Goal: Task Accomplishment & Management: Complete application form

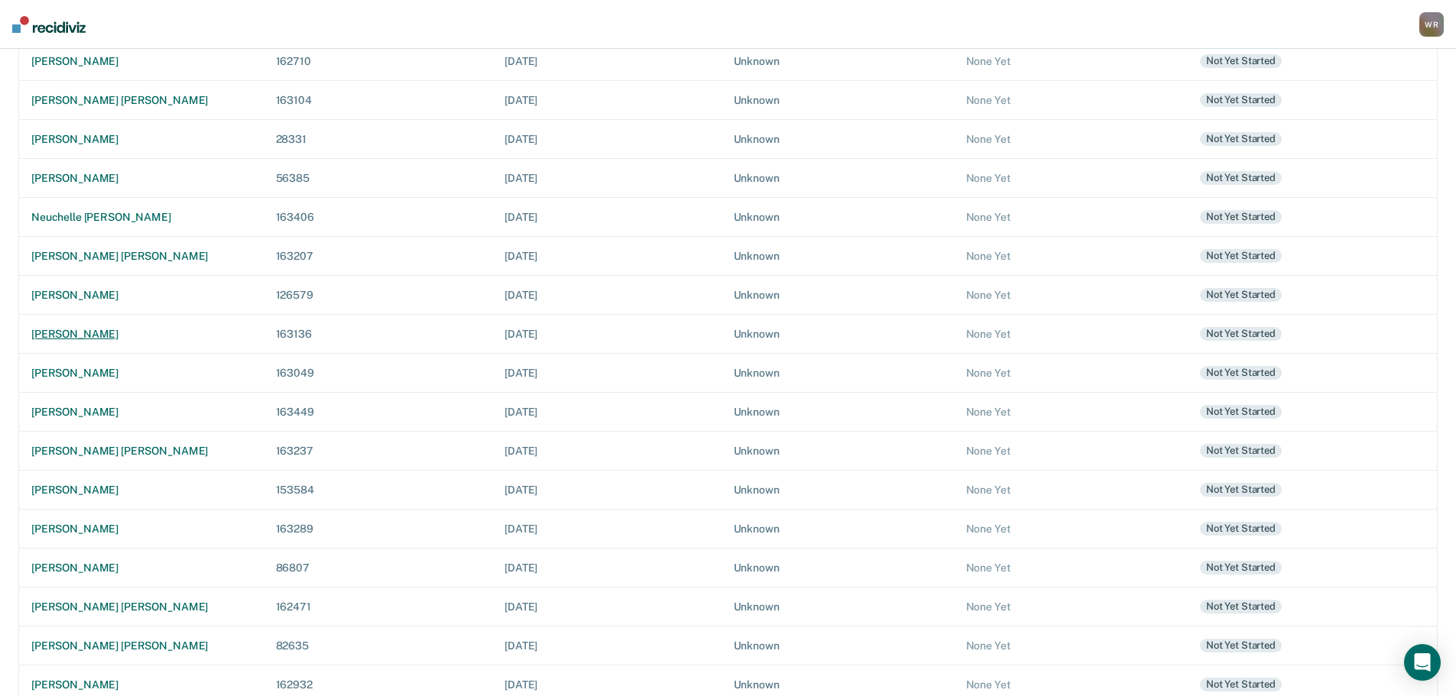
scroll to position [272, 0]
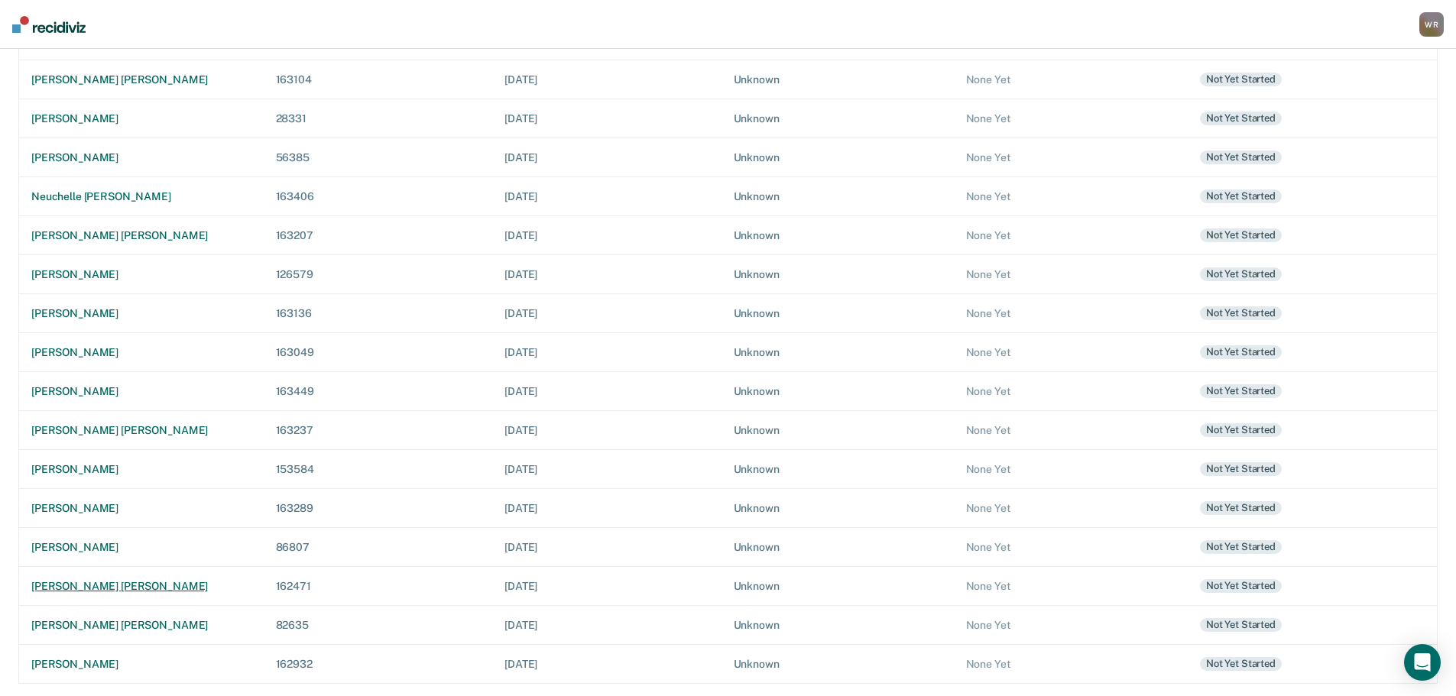
click at [144, 585] on div "[PERSON_NAME] [PERSON_NAME]" at bounding box center [141, 586] width 220 height 13
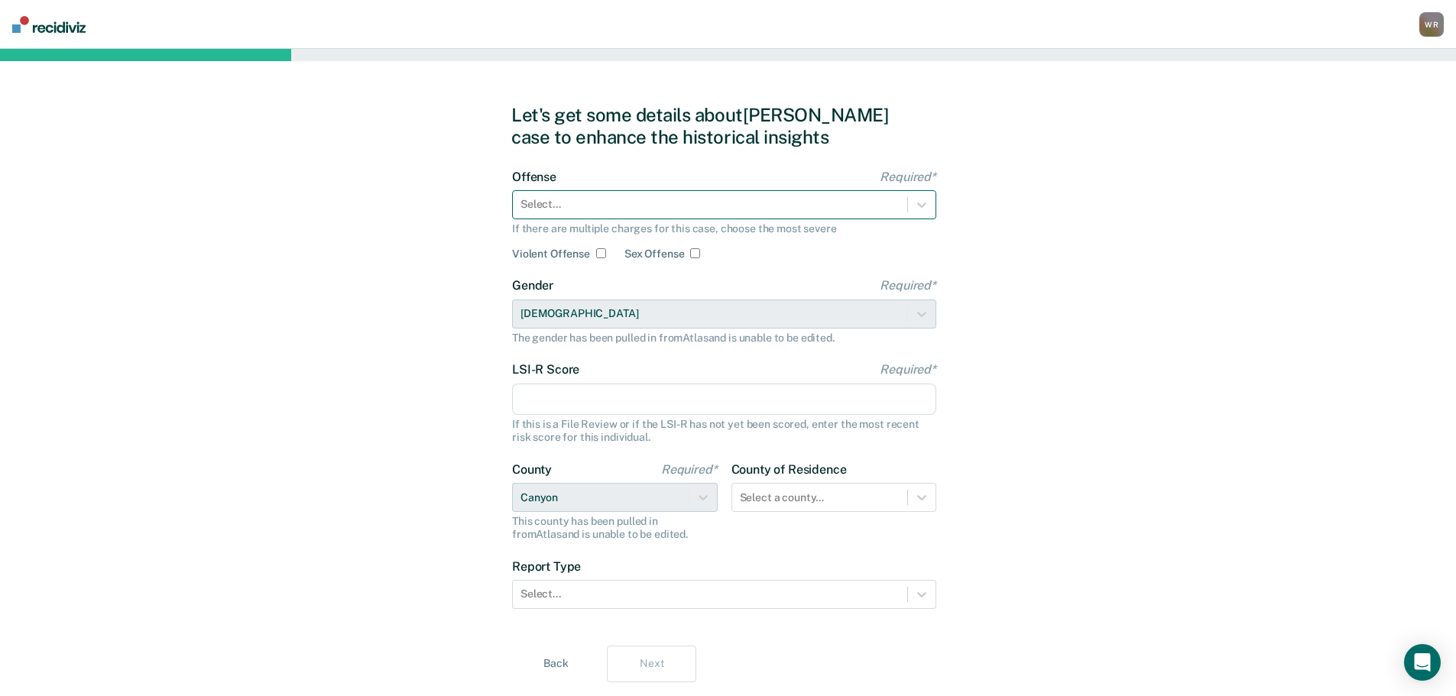
click at [641, 209] on div at bounding box center [710, 204] width 379 height 16
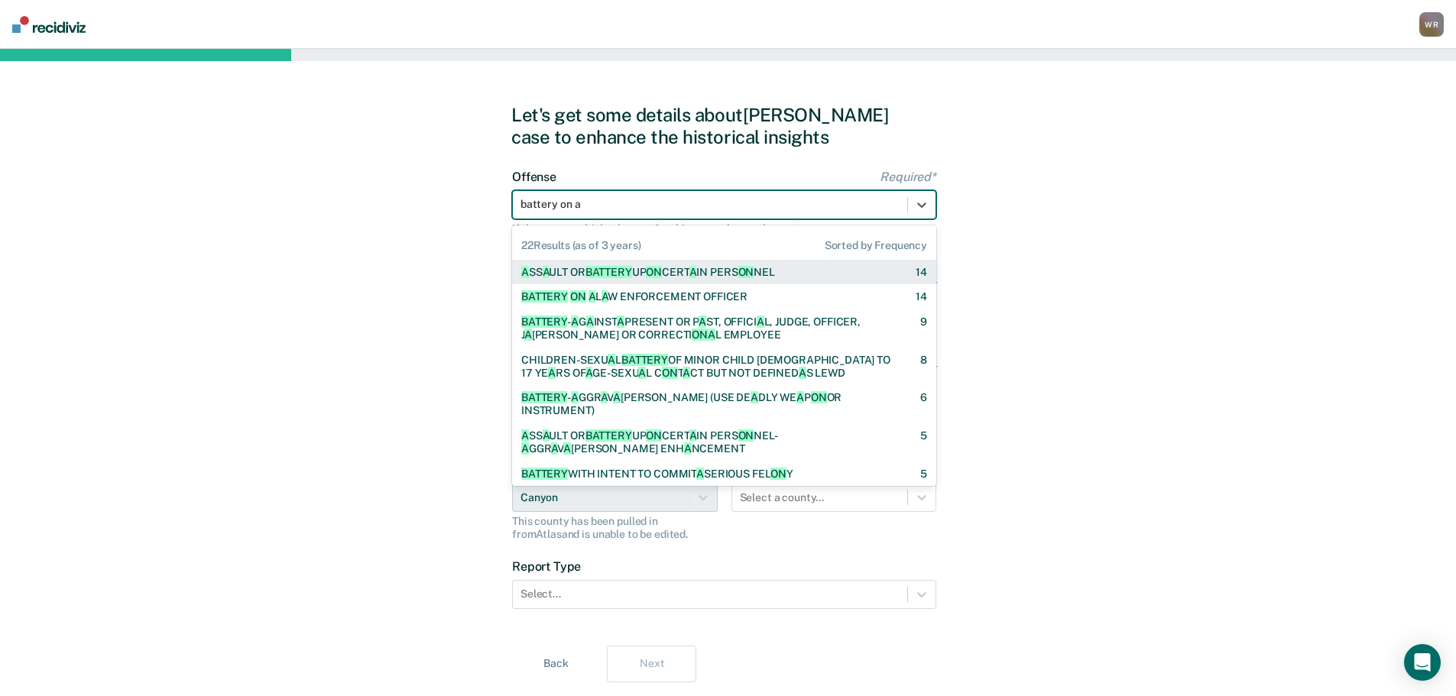
type input "battery on a"
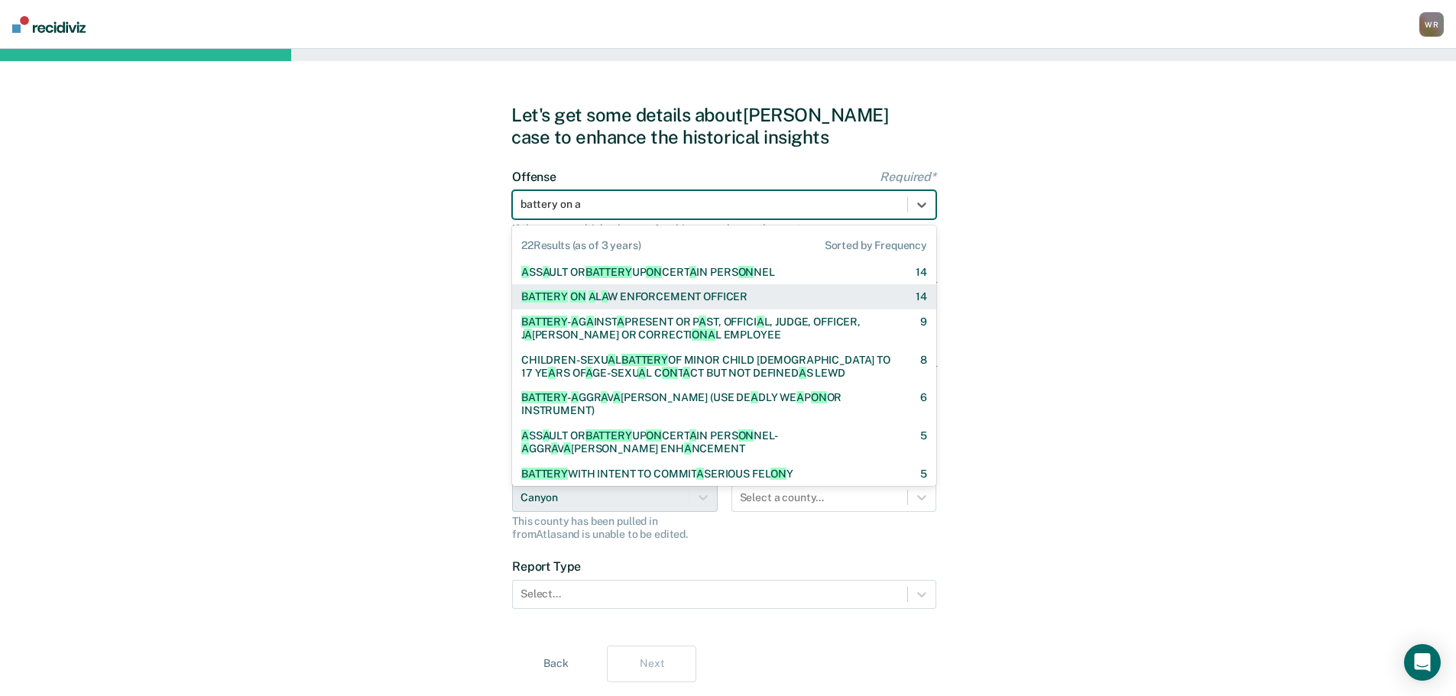
click at [664, 300] on div "BATTERY ON A L A W ENFORCEMENT OFFICER" at bounding box center [634, 296] width 226 height 13
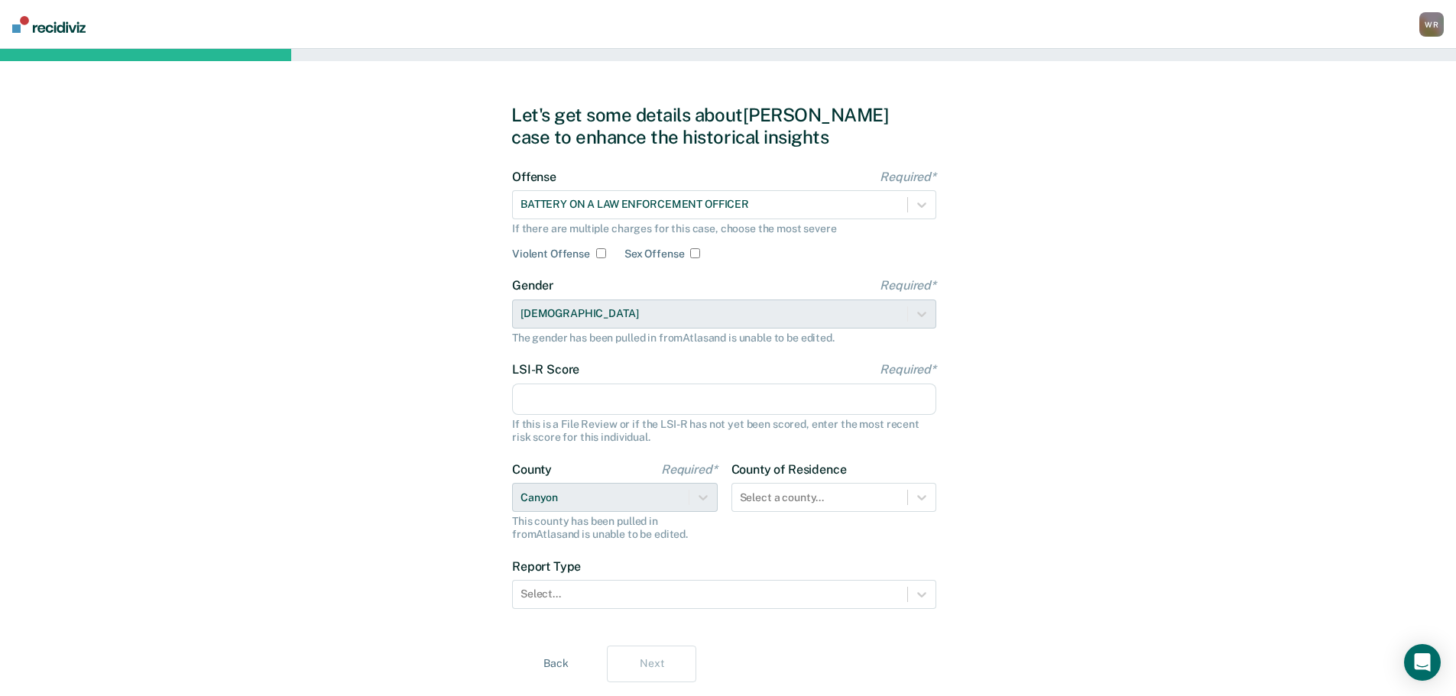
click at [597, 394] on input "LSI-R Score Required*" at bounding box center [724, 400] width 424 height 32
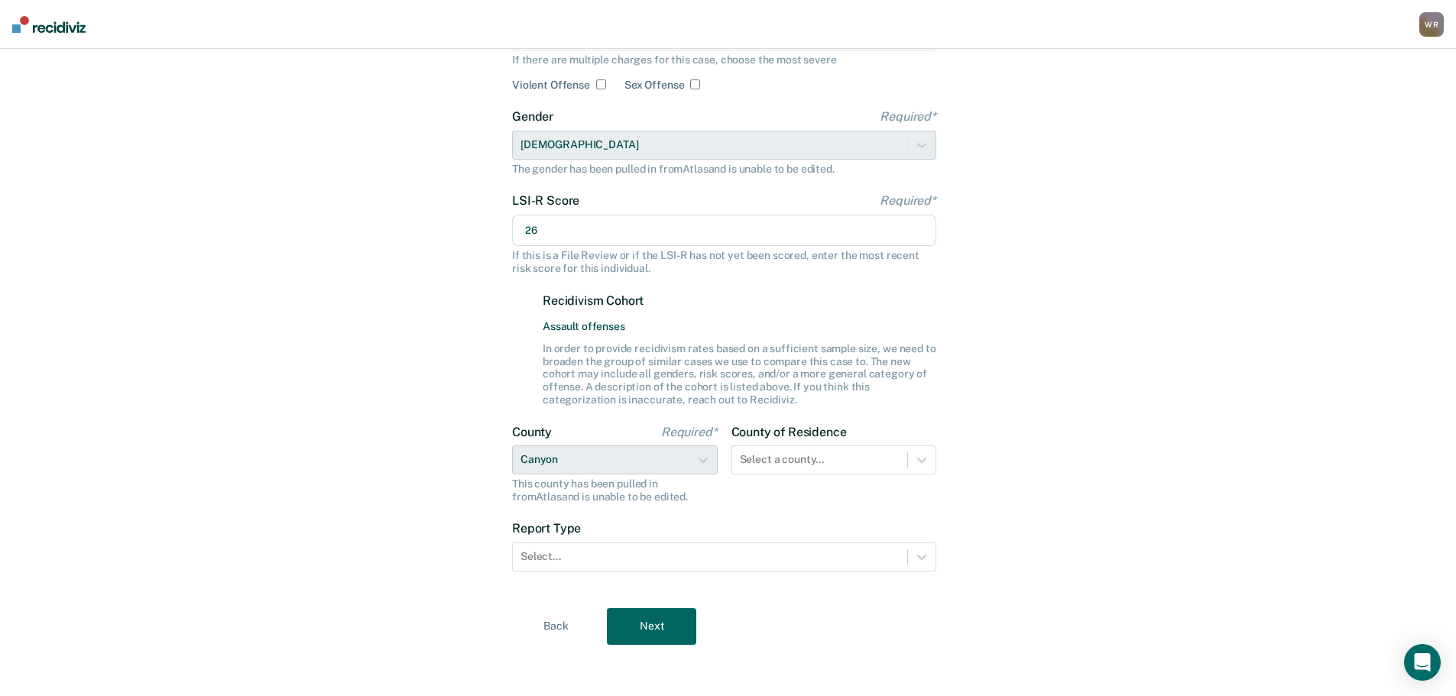
scroll to position [173, 0]
type input "26"
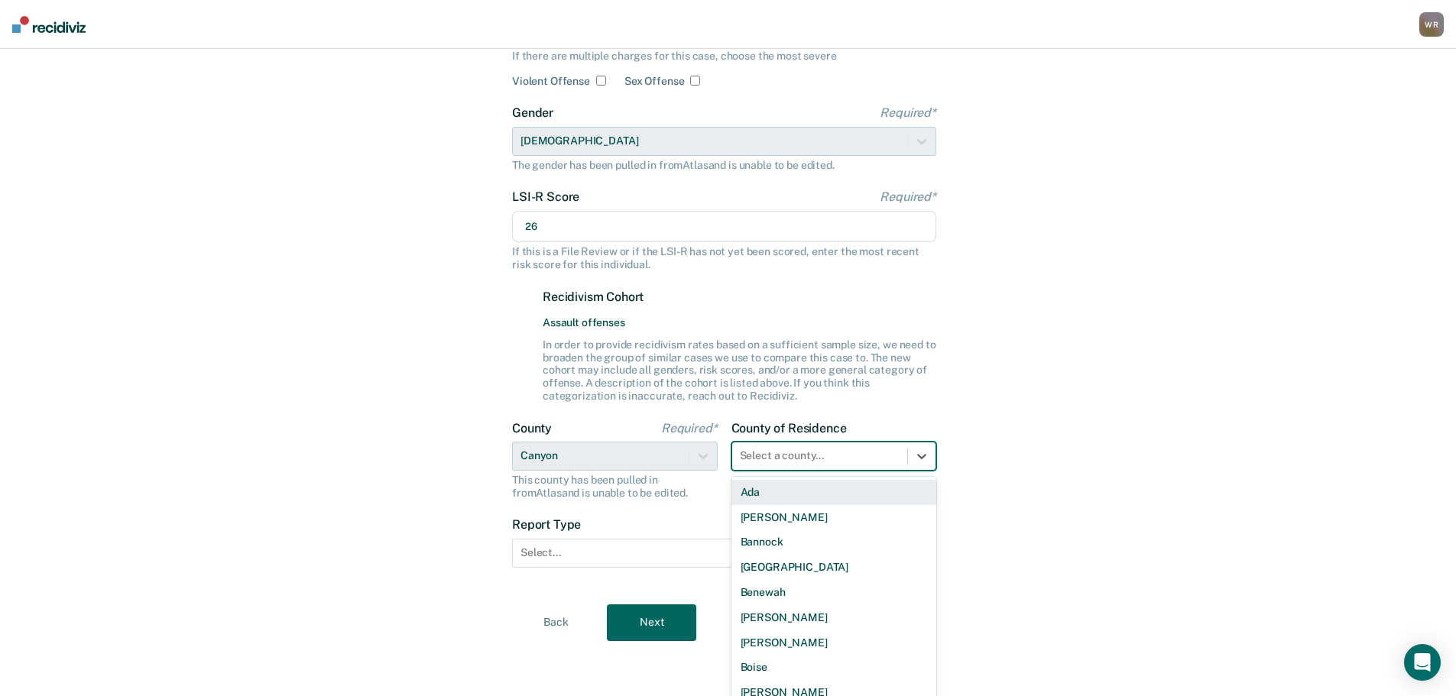
click at [855, 456] on div "Select a county..." at bounding box center [820, 456] width 176 height 22
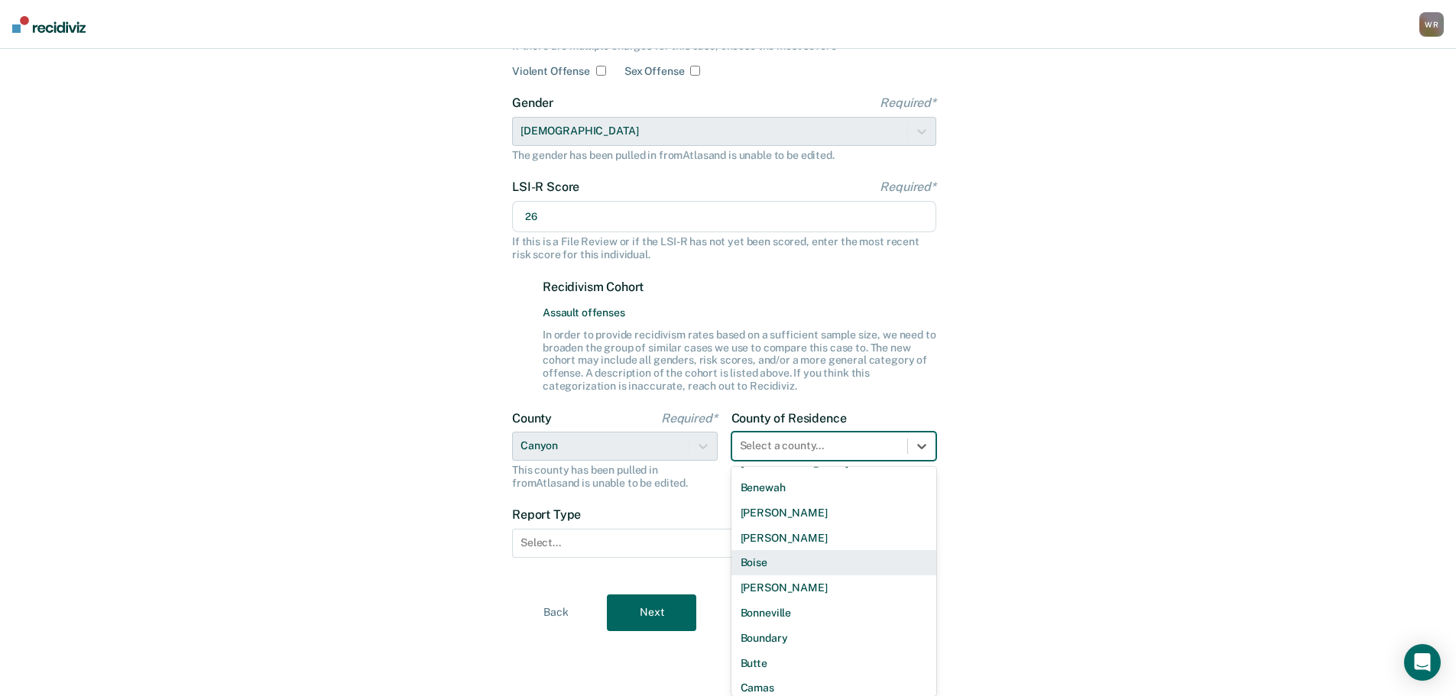
scroll to position [382, 0]
drag, startPoint x: 1135, startPoint y: 503, endPoint x: 1127, endPoint y: 495, distance: 11.9
click at [1132, 499] on div "Let's get some details about Corey's case to enhance the historical insights Of…" at bounding box center [728, 276] width 1456 height 820
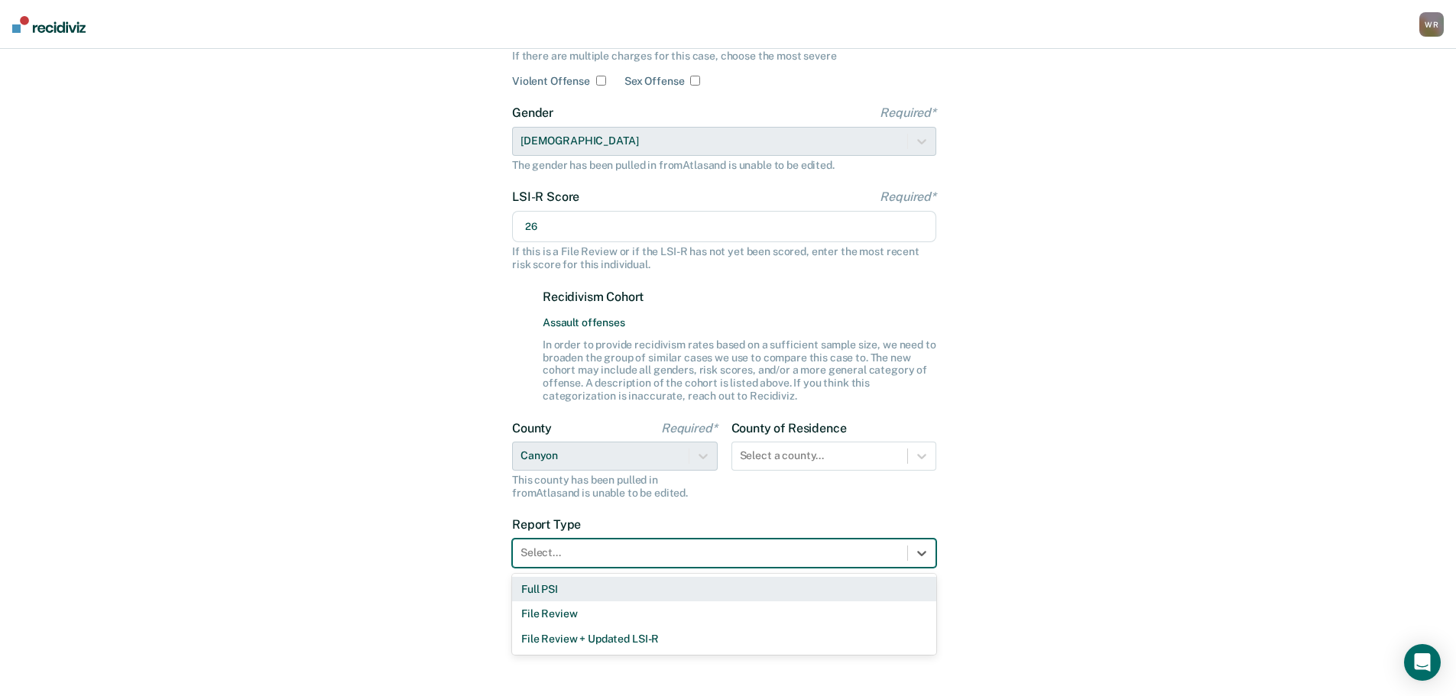
click at [604, 558] on div at bounding box center [710, 553] width 379 height 16
click at [592, 593] on div "Full PSI" at bounding box center [724, 589] width 424 height 25
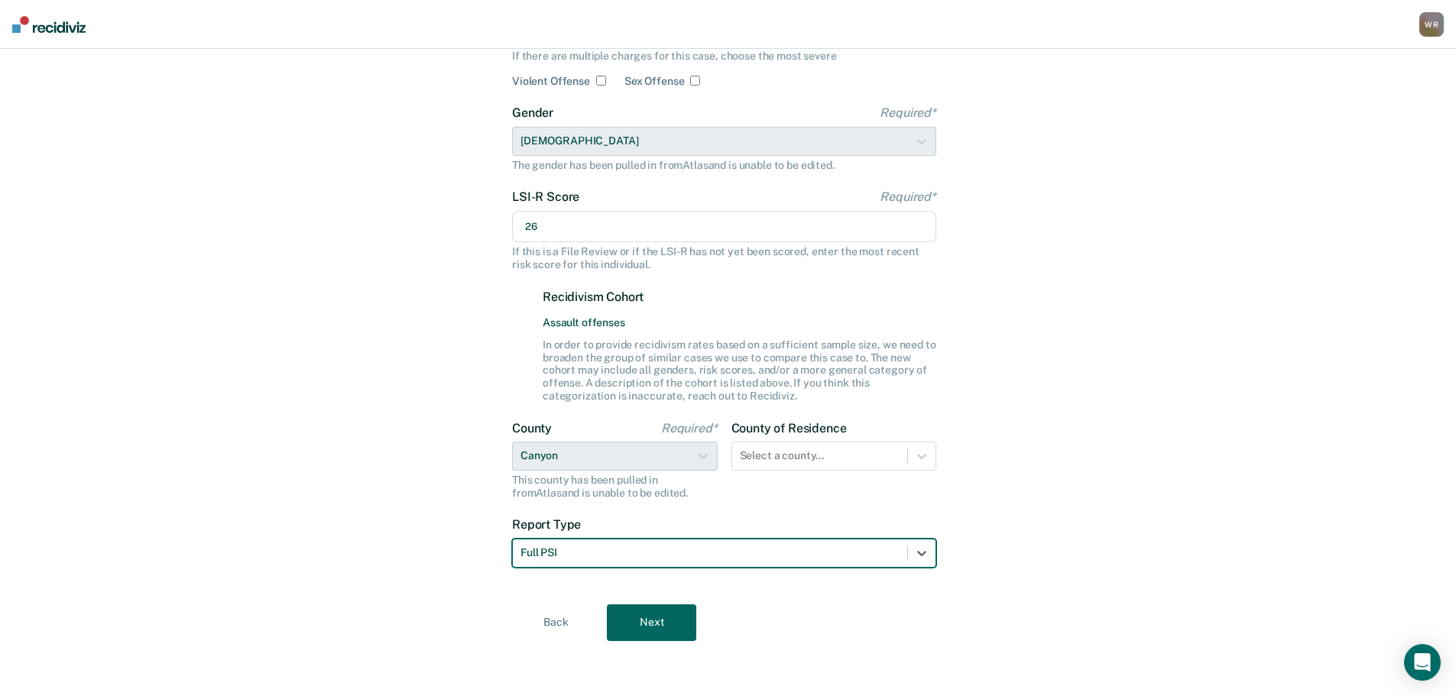
click at [655, 621] on button "Next" at bounding box center [651, 623] width 89 height 37
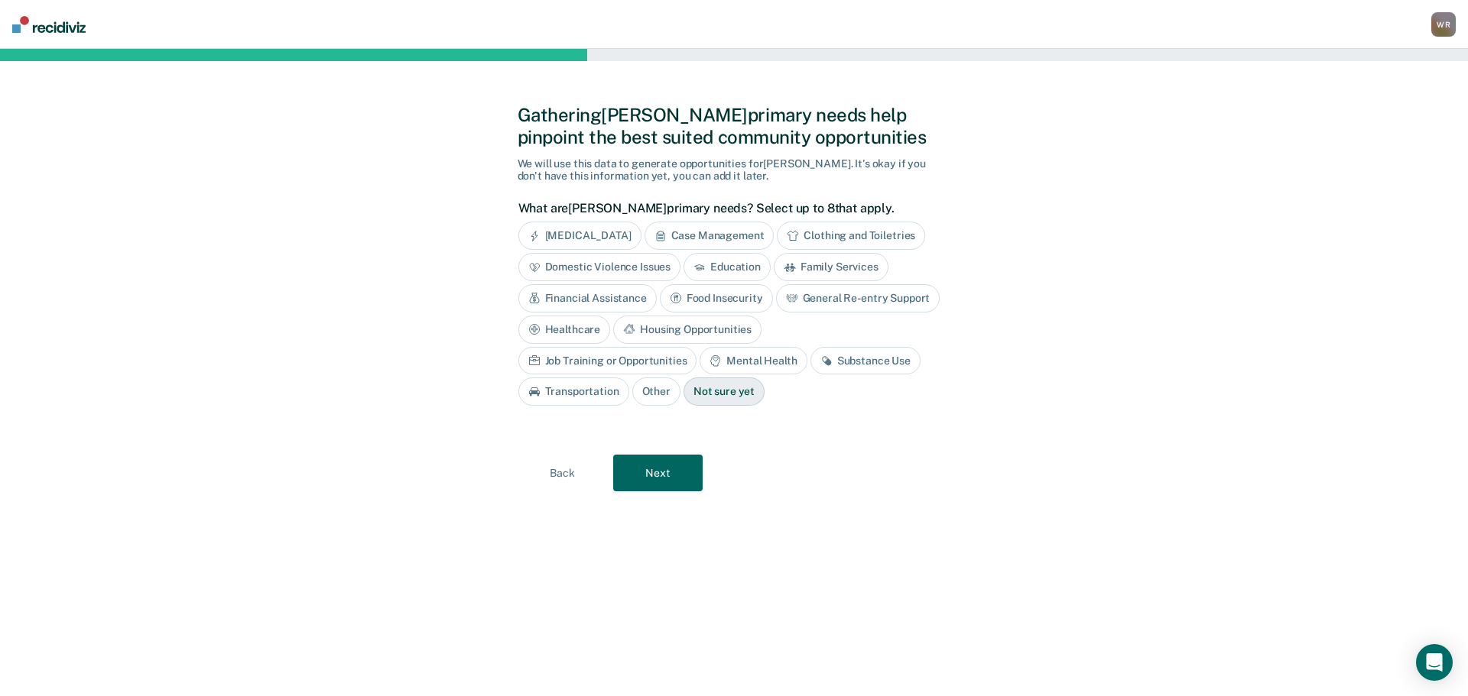
click at [810, 365] on div "Substance Use" at bounding box center [865, 361] width 110 height 28
click at [650, 465] on button "Next" at bounding box center [657, 473] width 89 height 37
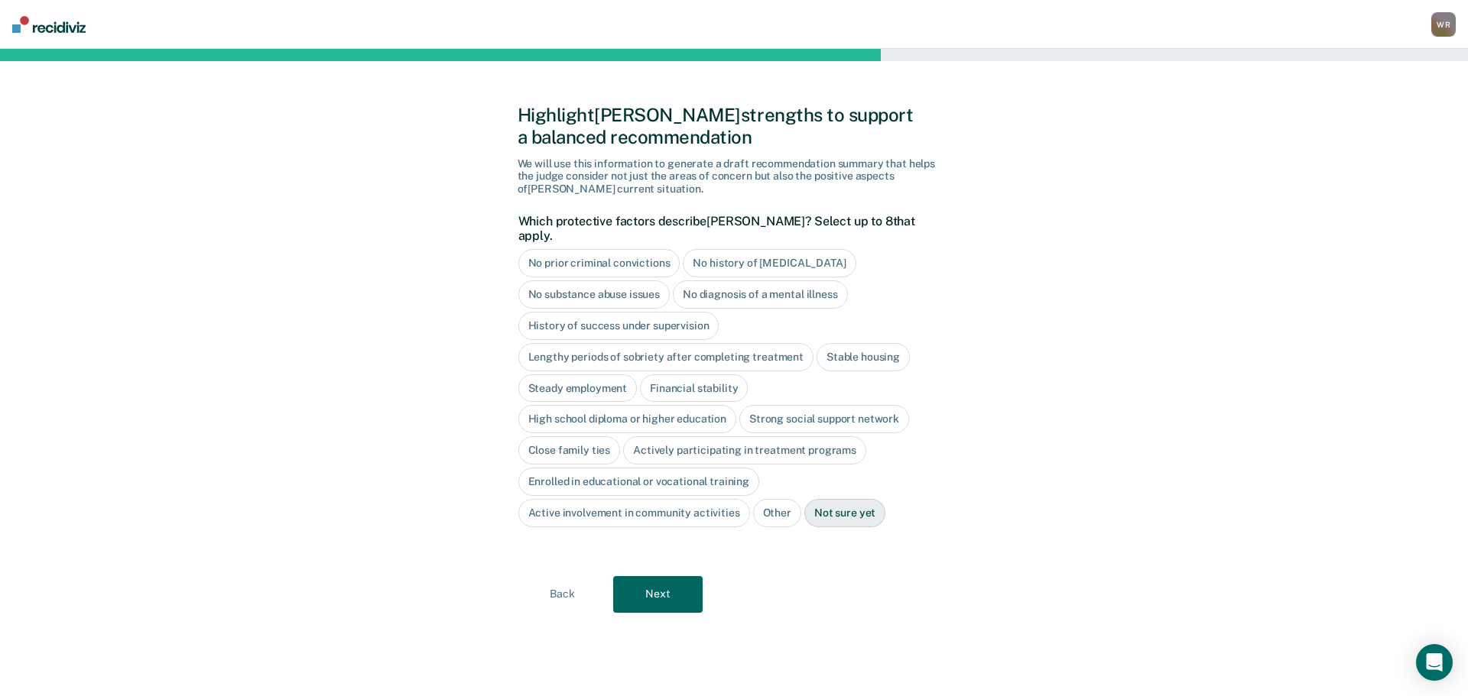
click at [836, 343] on div "Stable housing" at bounding box center [862, 357] width 93 height 28
click at [684, 375] on div "Financial stability" at bounding box center [694, 389] width 108 height 28
click at [624, 406] on div "High school diploma or higher education" at bounding box center [627, 420] width 219 height 28
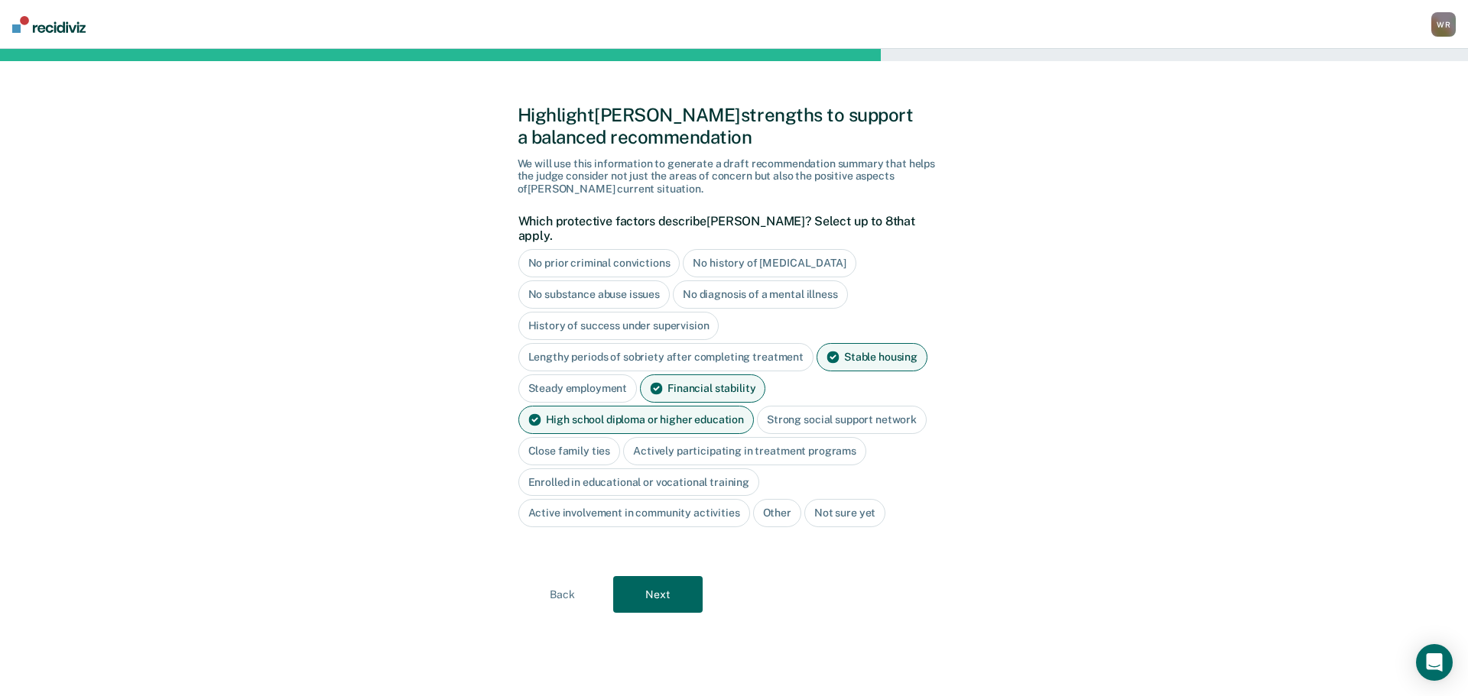
click at [558, 438] on div "Close family ties" at bounding box center [569, 451] width 102 height 28
click at [767, 439] on div "Actively participating in treatment programs" at bounding box center [762, 451] width 243 height 28
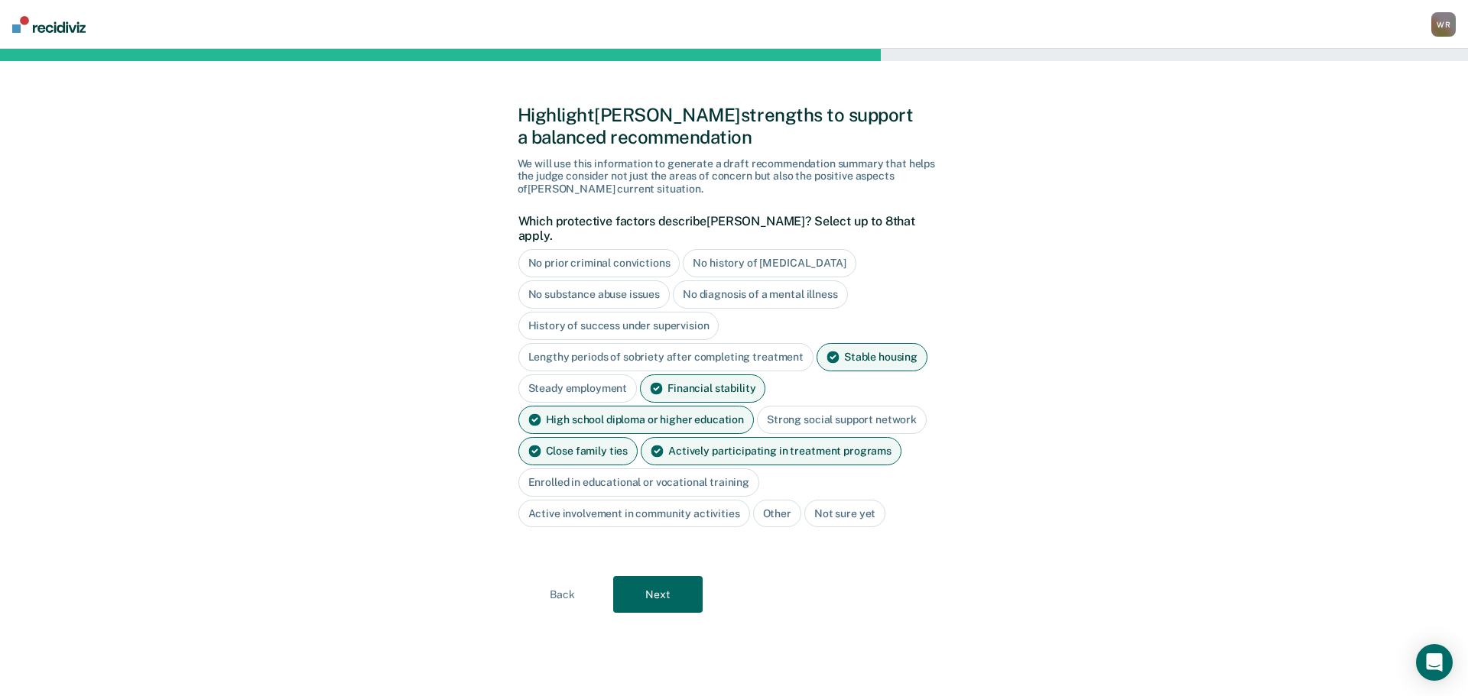
click at [682, 578] on button "Next" at bounding box center [657, 594] width 89 height 37
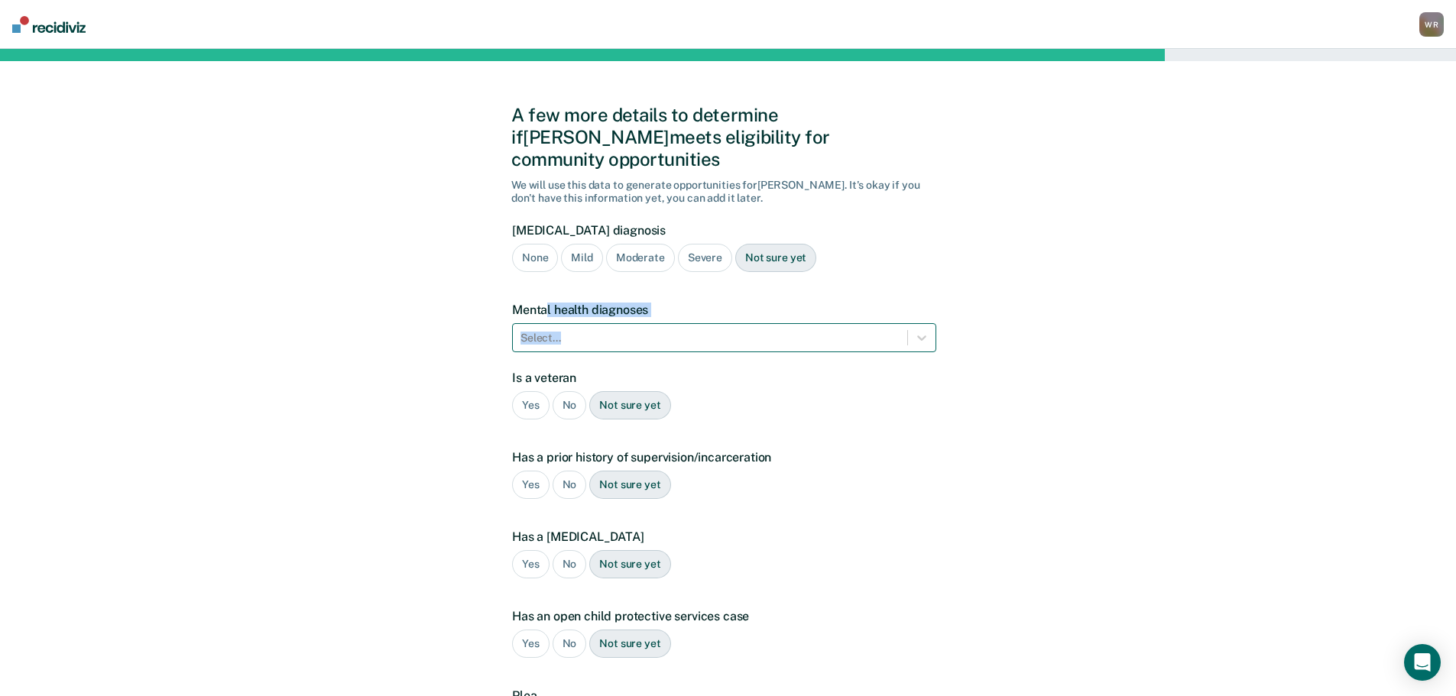
drag, startPoint x: 545, startPoint y: 297, endPoint x: 543, endPoint y: 310, distance: 12.3
click at [543, 310] on div "Mental health diagnoses Select..." at bounding box center [724, 328] width 424 height 50
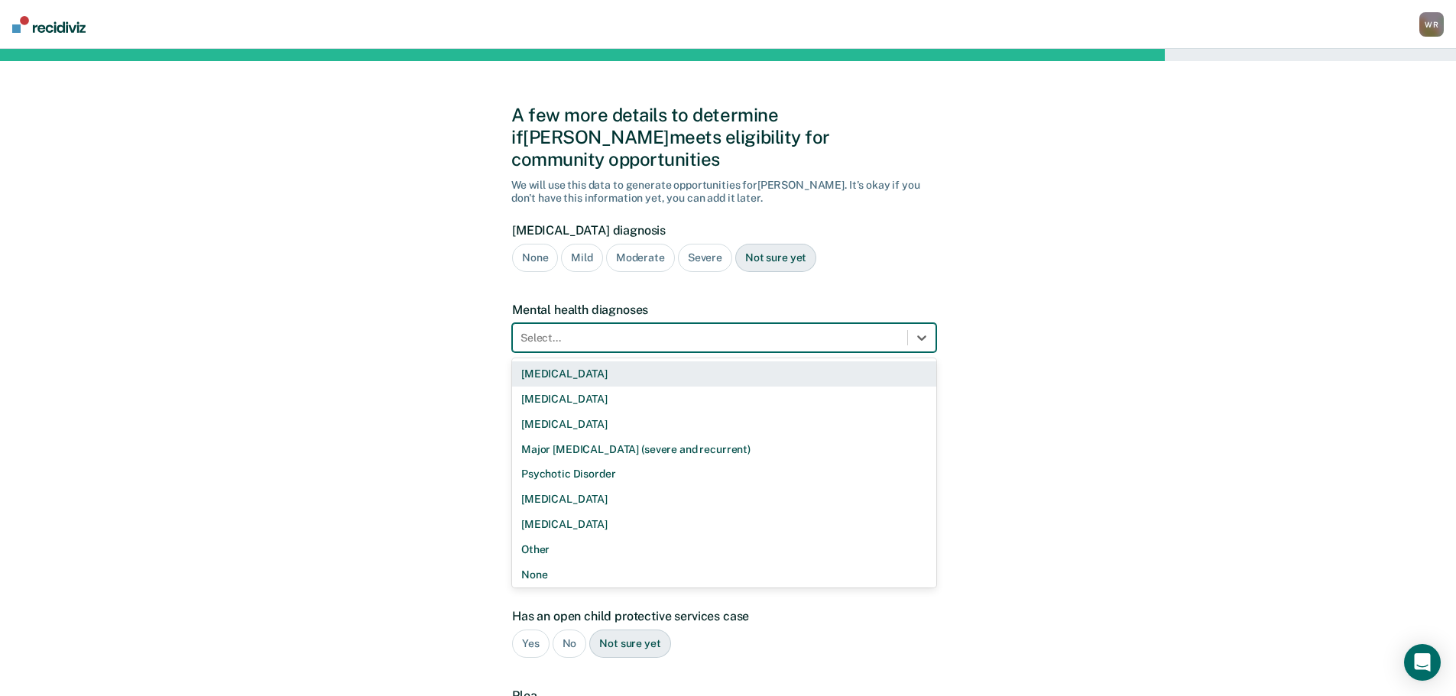
click at [576, 330] on div at bounding box center [710, 338] width 379 height 16
click at [705, 244] on div "Severe" at bounding box center [705, 258] width 54 height 28
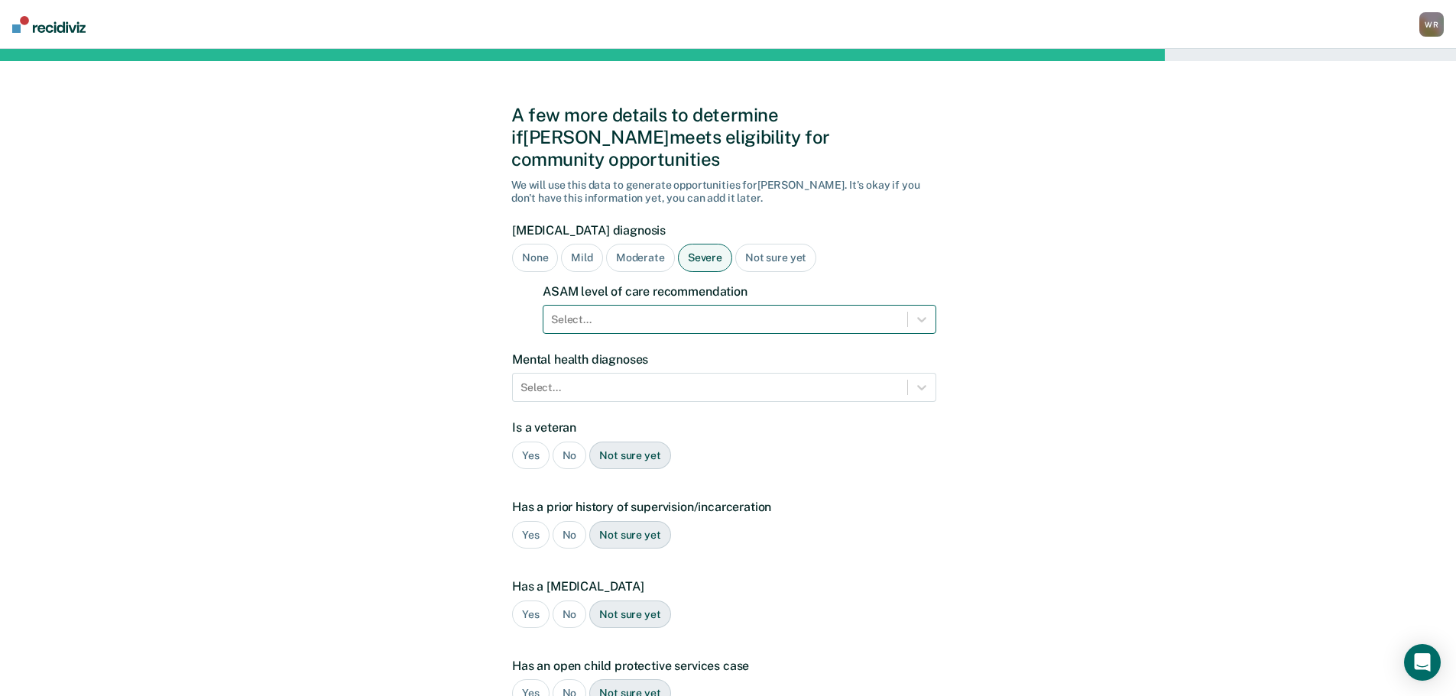
click at [640, 312] on div at bounding box center [725, 320] width 349 height 16
click at [579, 312] on div at bounding box center [725, 320] width 349 height 16
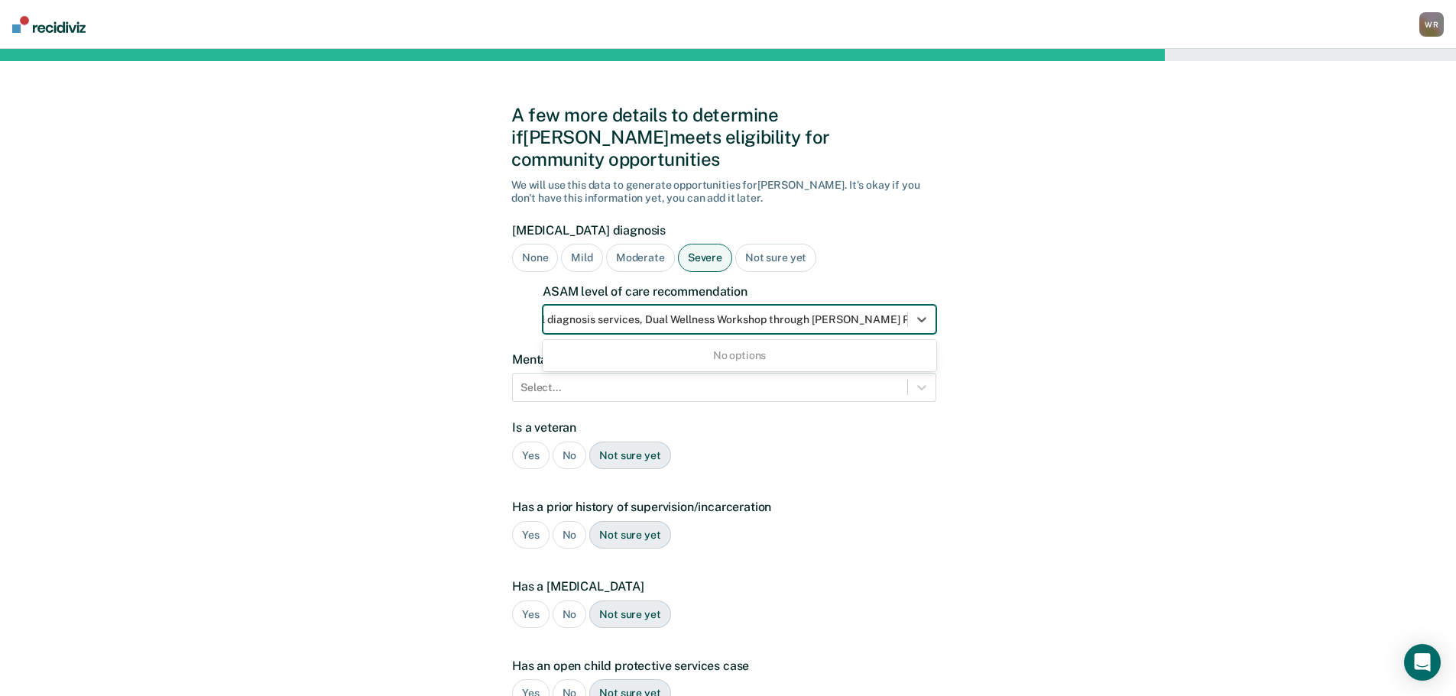
scroll to position [0, 26]
type input "Dual diagnosis services, Dual Wellness Workshop through Kaiser Permanente"
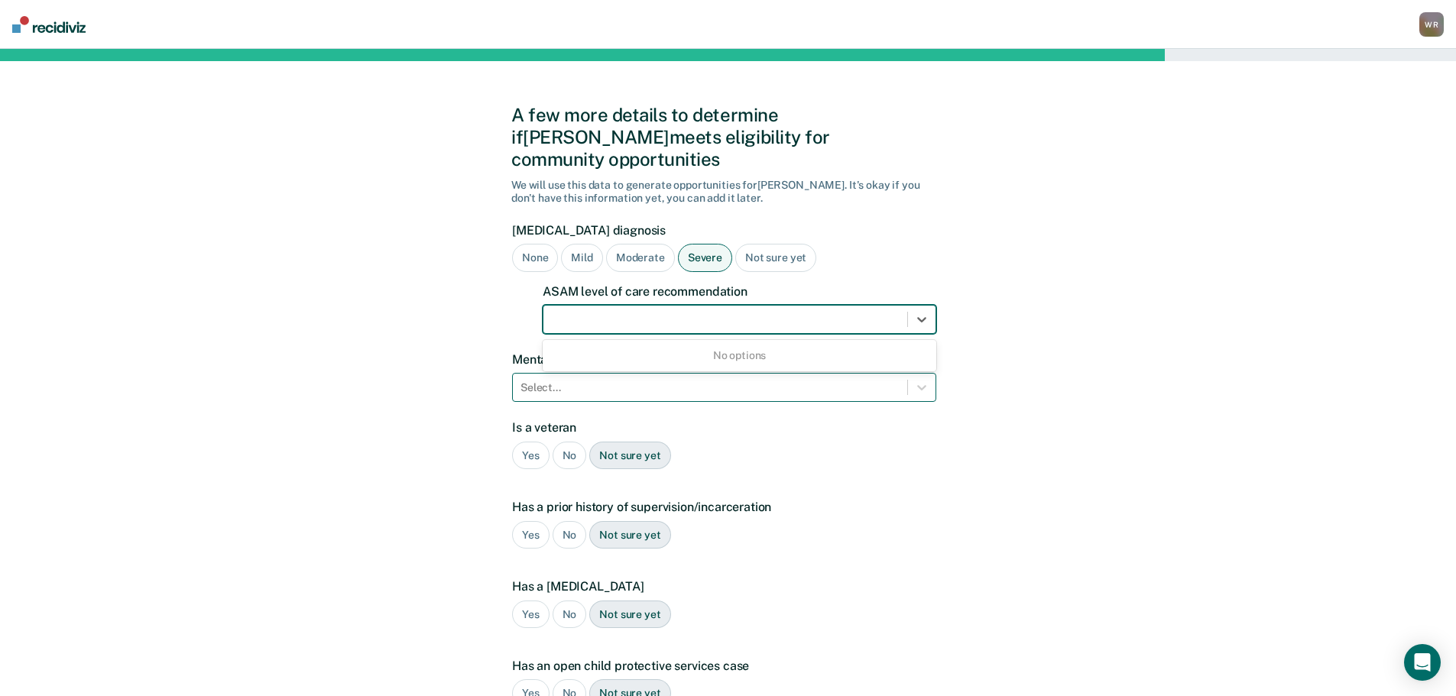
click at [584, 380] on div at bounding box center [710, 388] width 379 height 16
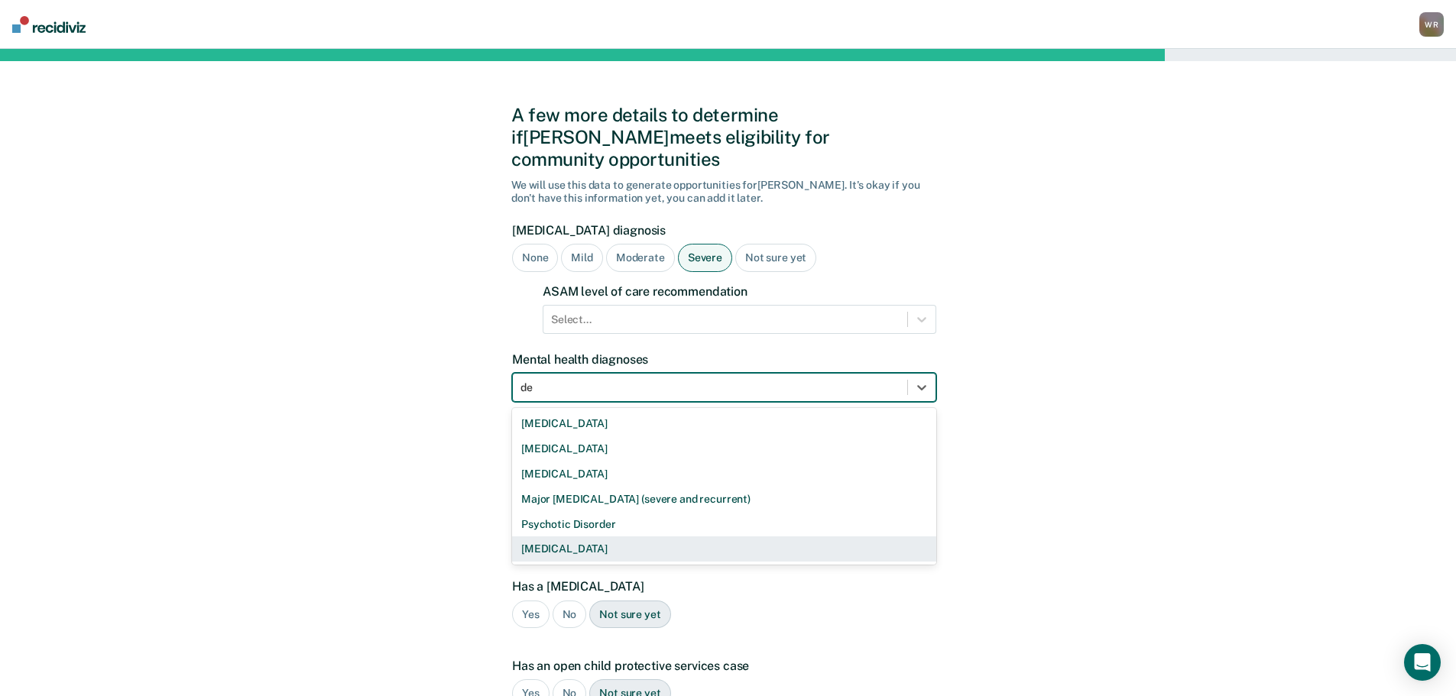
type input "de"
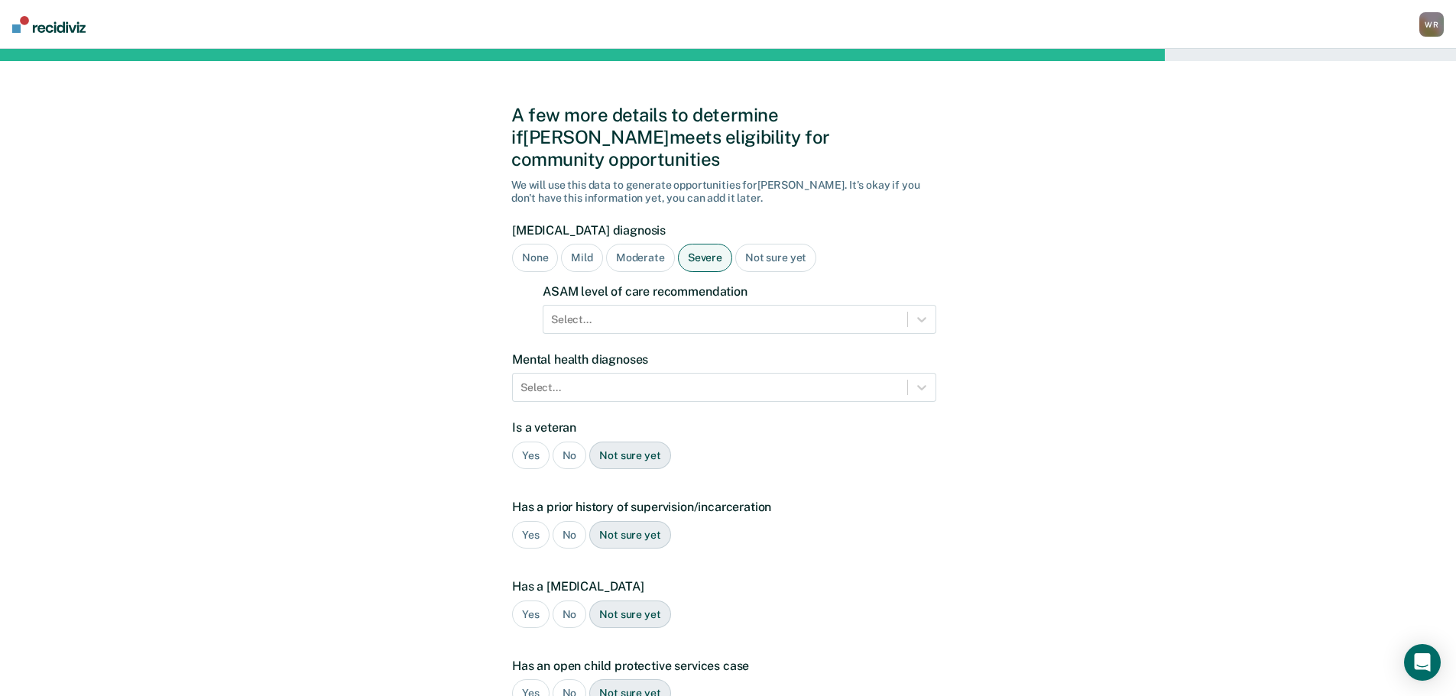
click at [812, 601] on div "Yes No Not sure yet" at bounding box center [724, 615] width 424 height 28
click at [926, 380] on icon at bounding box center [921, 387] width 15 height 15
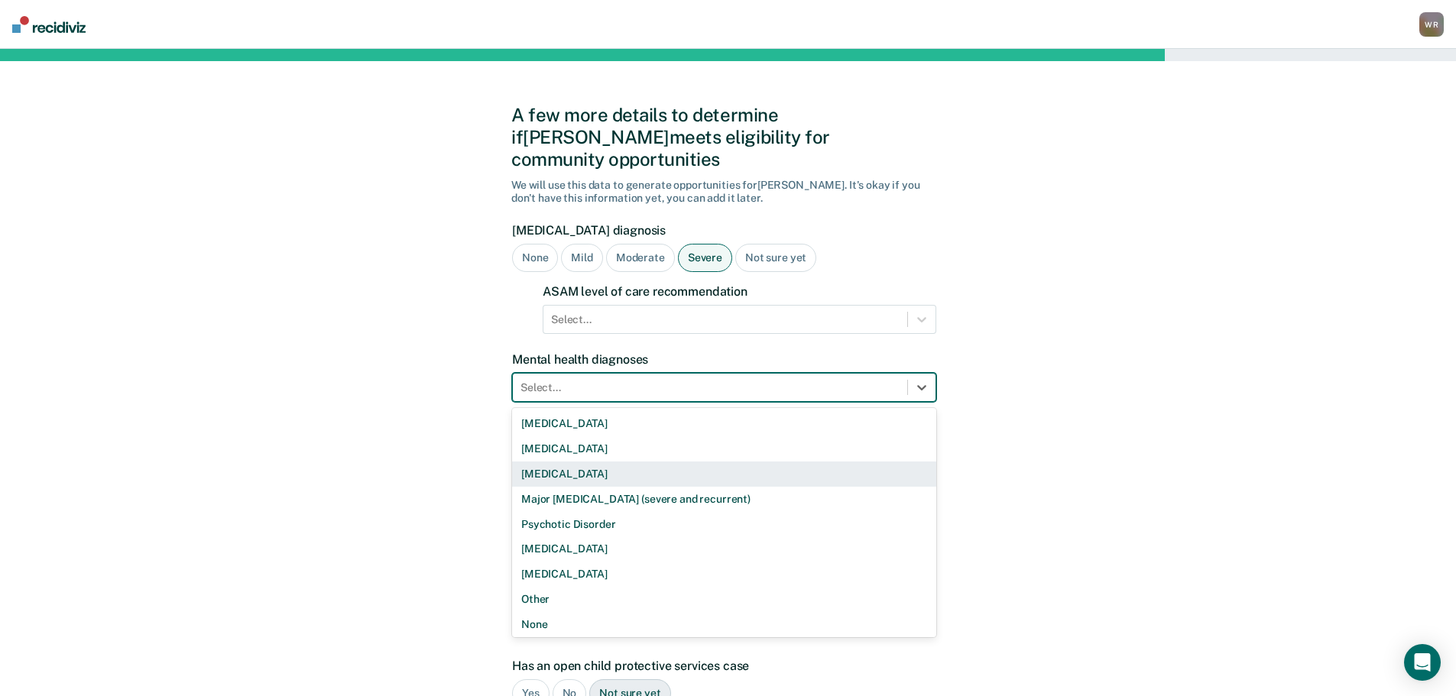
scroll to position [2, 0]
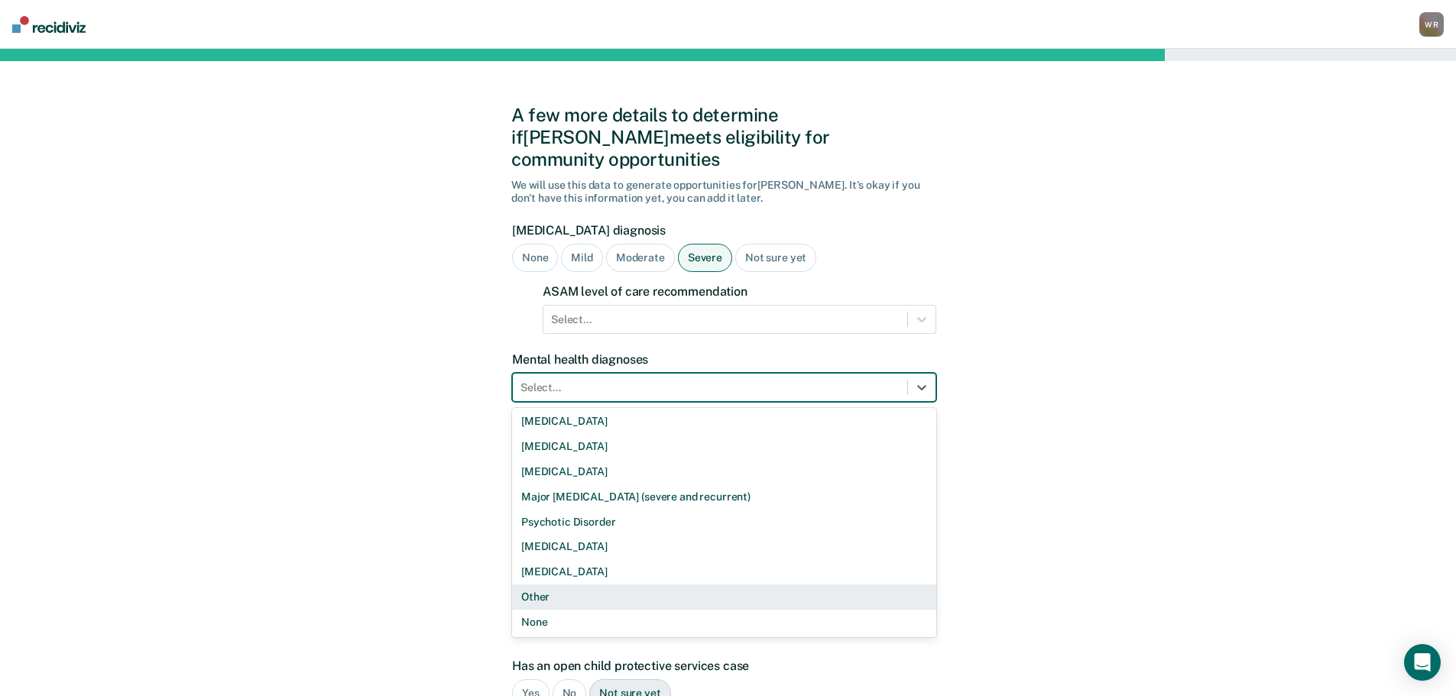
drag, startPoint x: 554, startPoint y: 571, endPoint x: 582, endPoint y: 522, distance: 56.5
click at [554, 585] on div "Other" at bounding box center [724, 597] width 424 height 25
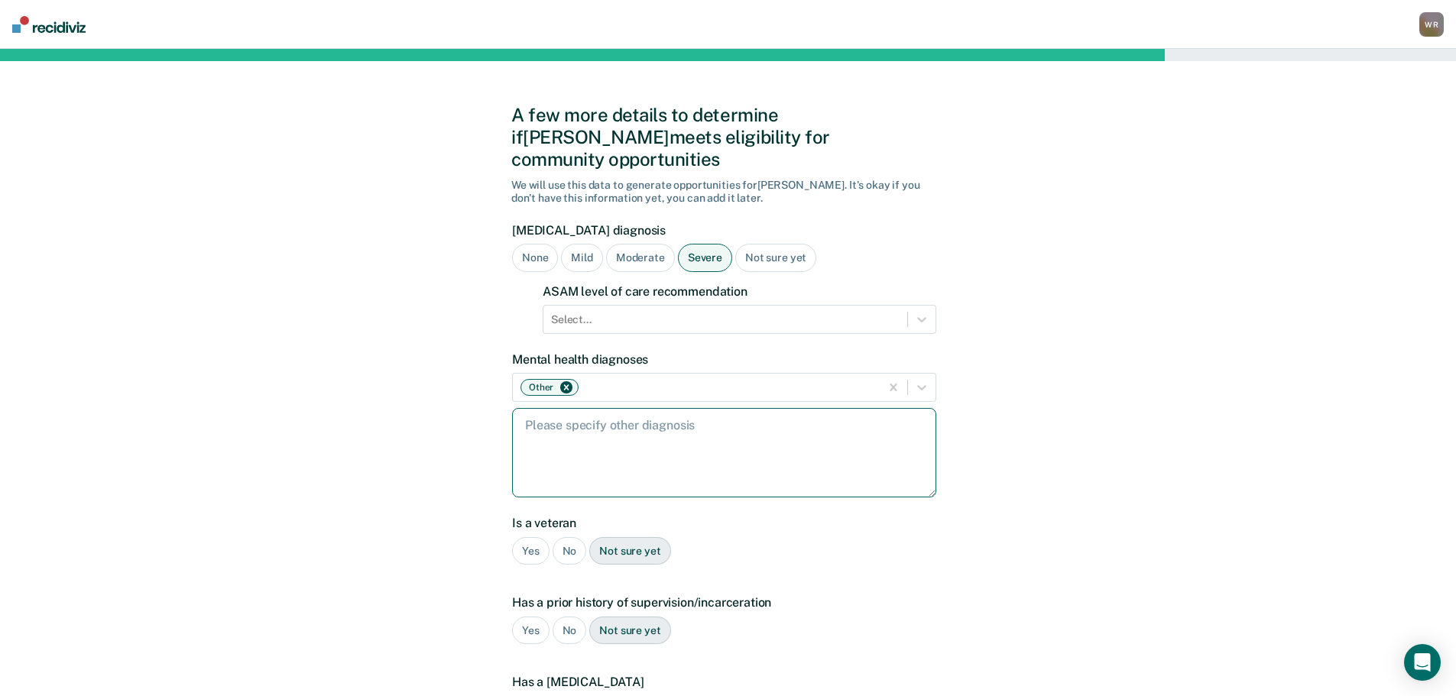
click at [575, 427] on textarea at bounding box center [724, 452] width 424 height 89
type textarea "mild depression"
click at [532, 537] on div "Yes" at bounding box center [530, 551] width 37 height 28
click at [532, 617] on div "Yes" at bounding box center [530, 631] width 37 height 28
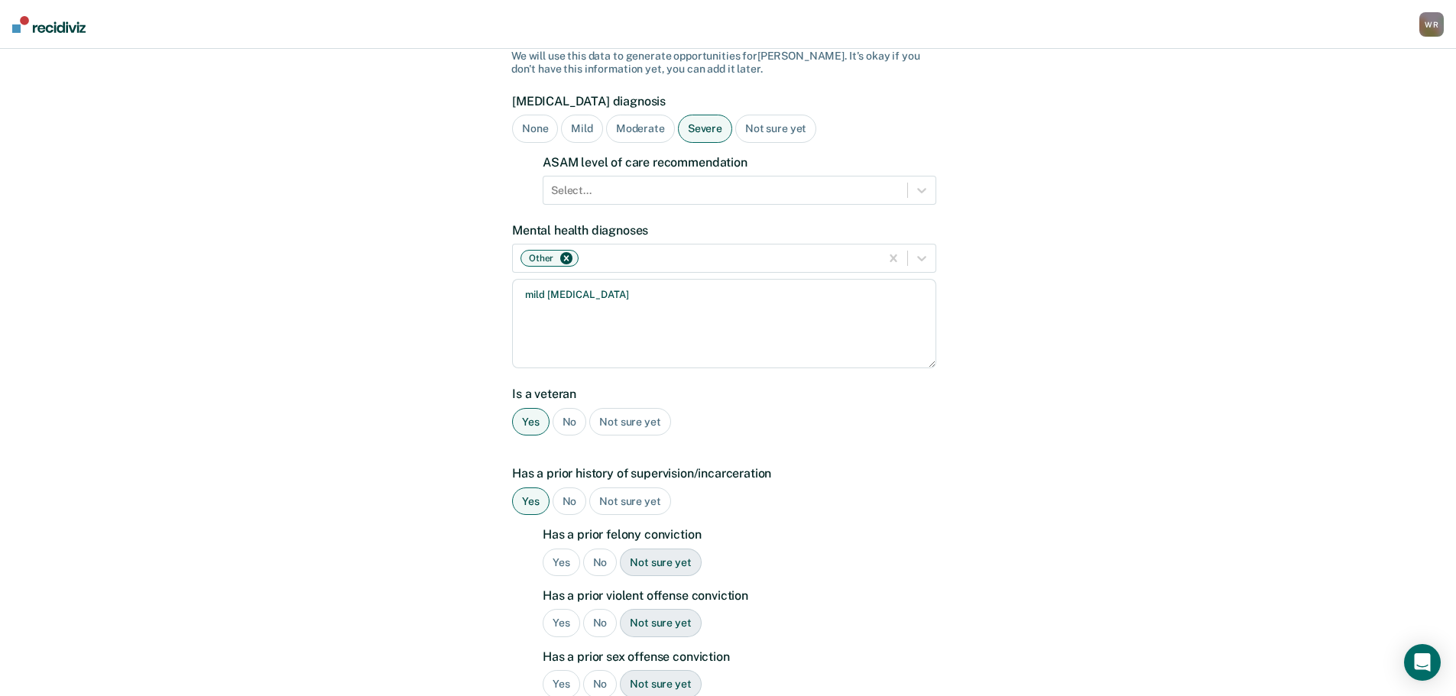
scroll to position [153, 0]
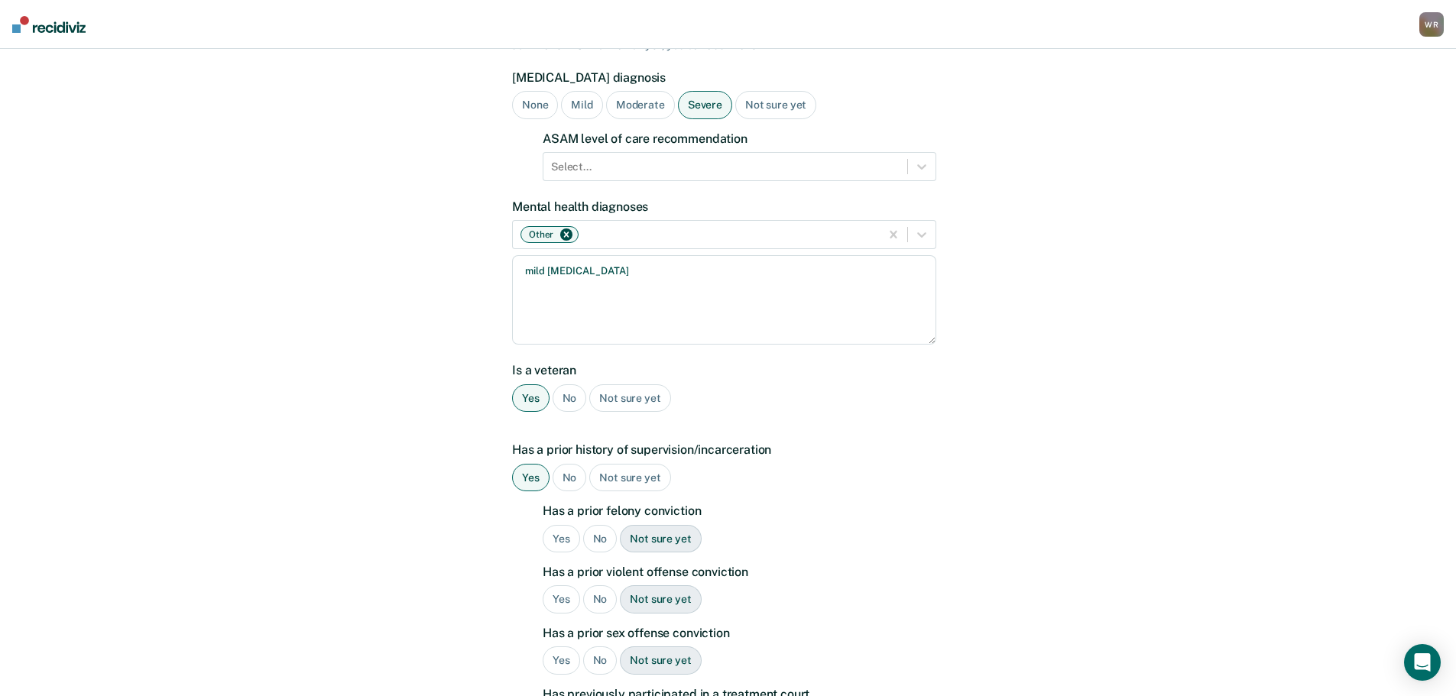
click at [603, 525] on div "No" at bounding box center [600, 539] width 34 height 28
click at [560, 586] on div "Yes" at bounding box center [561, 600] width 37 height 28
drag, startPoint x: 598, startPoint y: 644, endPoint x: 610, endPoint y: 631, distance: 17.8
click at [598, 647] on div "No" at bounding box center [600, 661] width 34 height 28
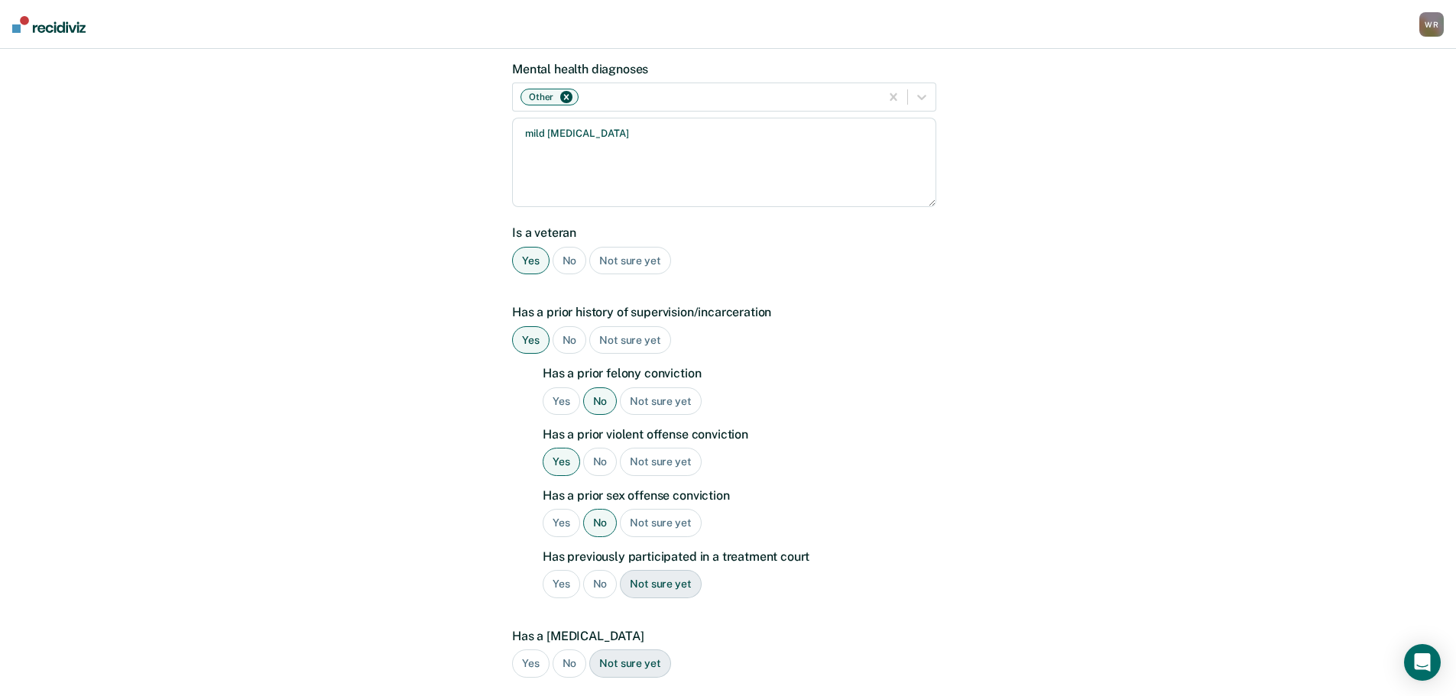
scroll to position [306, 0]
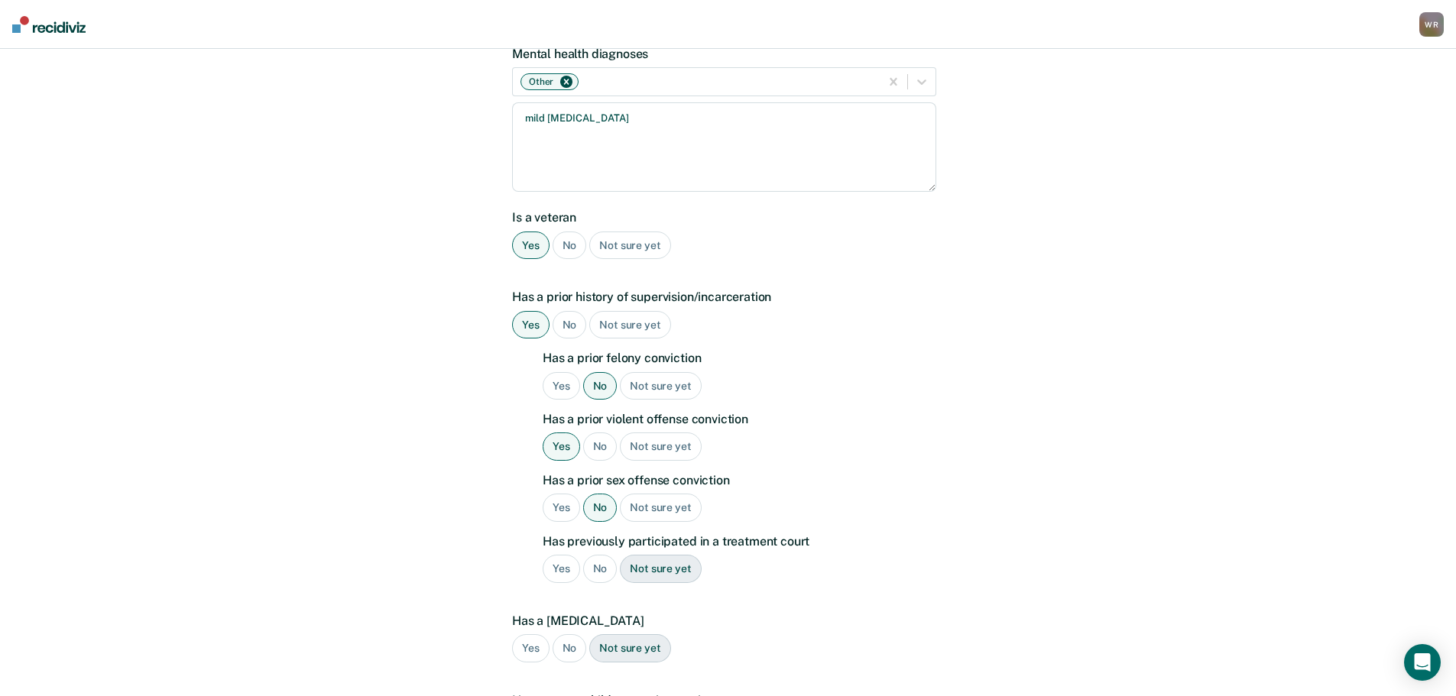
click at [602, 555] on div "No" at bounding box center [600, 569] width 34 height 28
click at [571, 634] on div "No" at bounding box center [570, 648] width 34 height 28
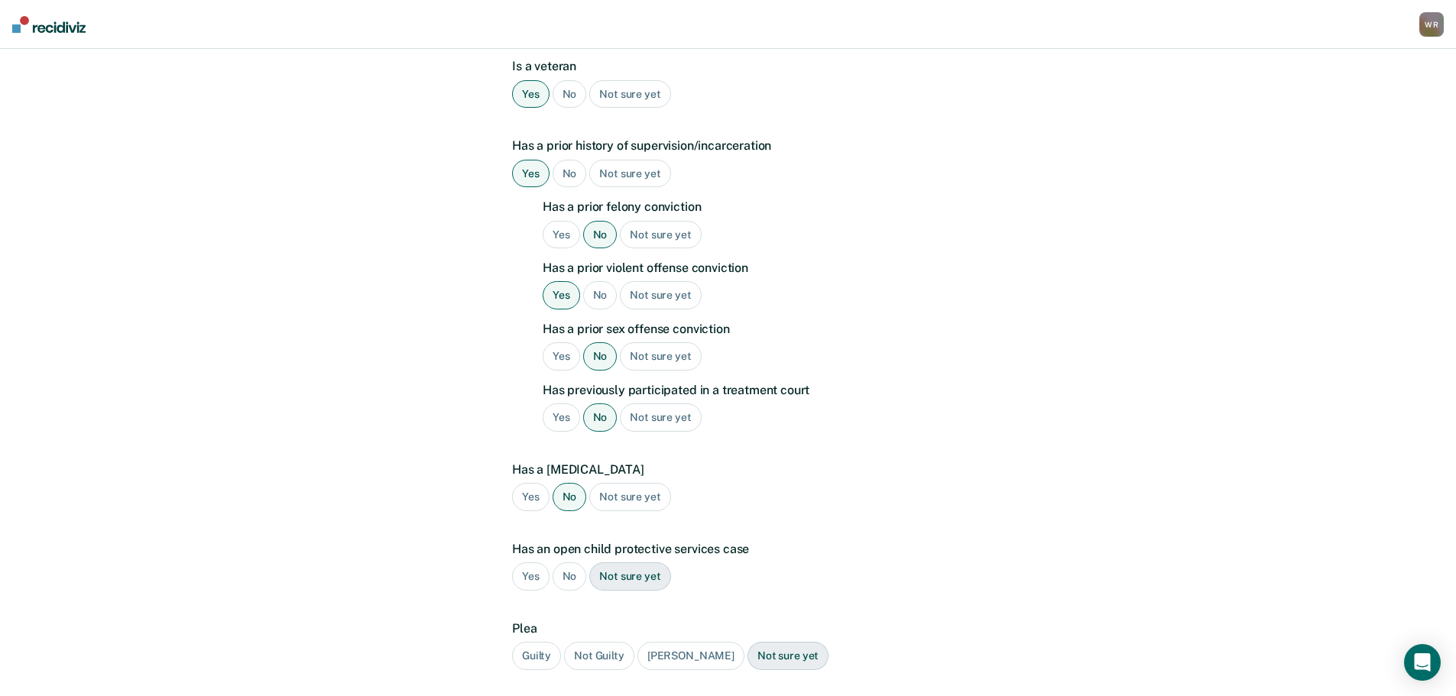
scroll to position [459, 0]
click at [573, 561] on div "No" at bounding box center [570, 575] width 34 height 28
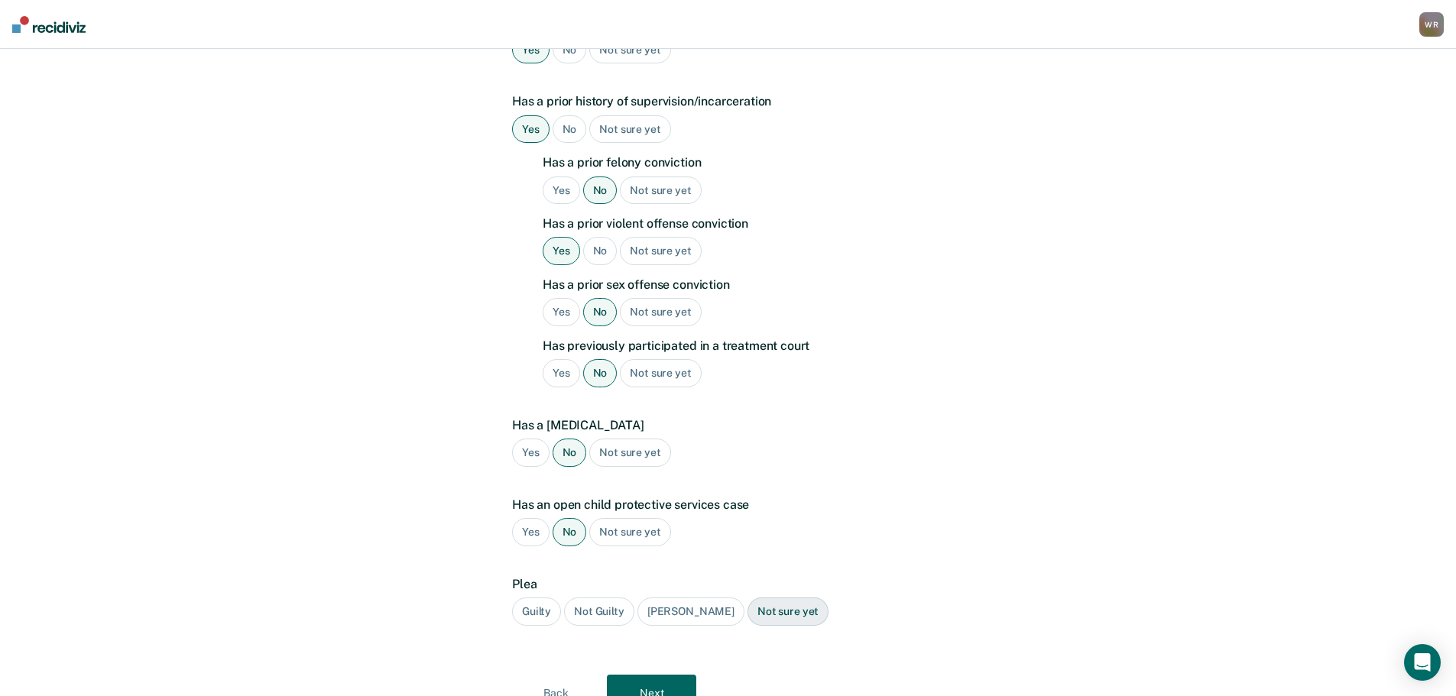
scroll to position [535, 0]
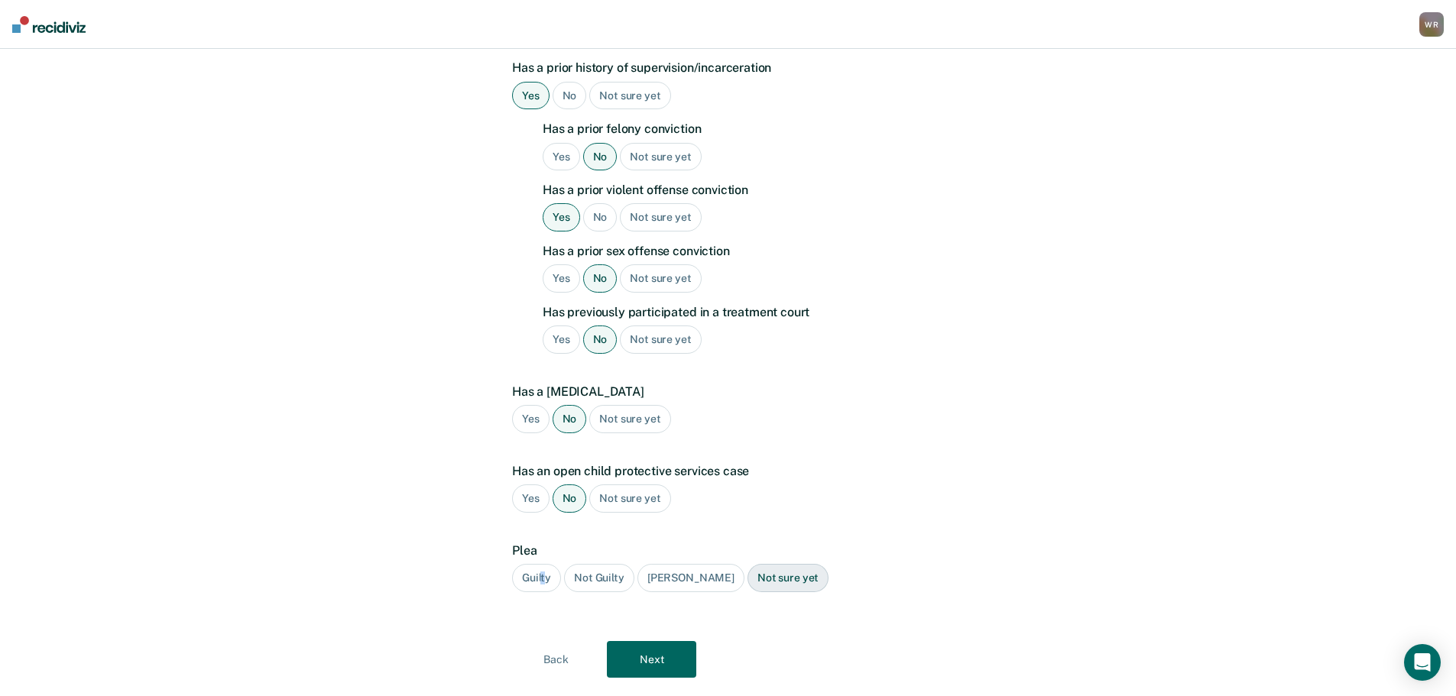
click at [543, 564] on div "Guilty" at bounding box center [536, 578] width 49 height 28
click at [748, 564] on div "Not sure yet" at bounding box center [788, 578] width 81 height 28
click at [642, 641] on button "Next" at bounding box center [651, 659] width 89 height 37
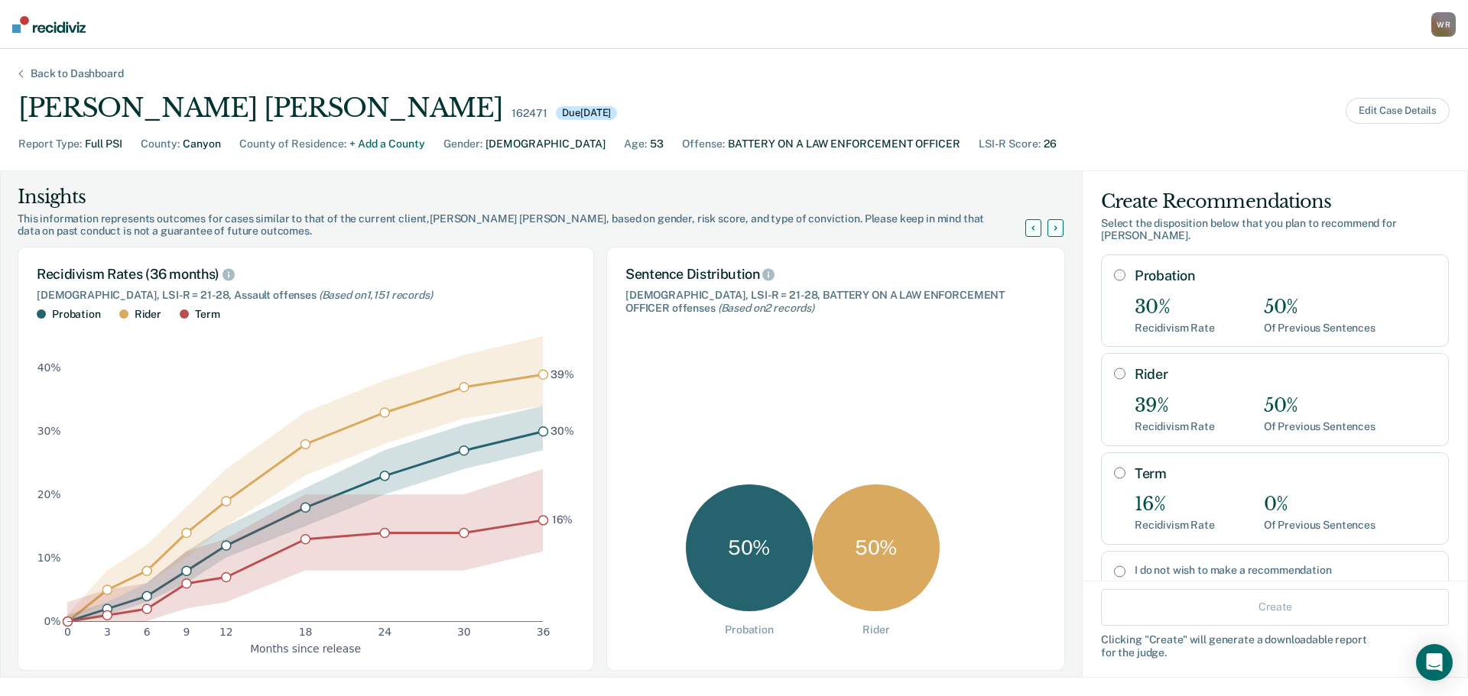
click at [1231, 271] on div "Probation 30% Recidivism Rate 50% Of Previous Sentences" at bounding box center [1284, 301] width 301 height 66
radio input "true"
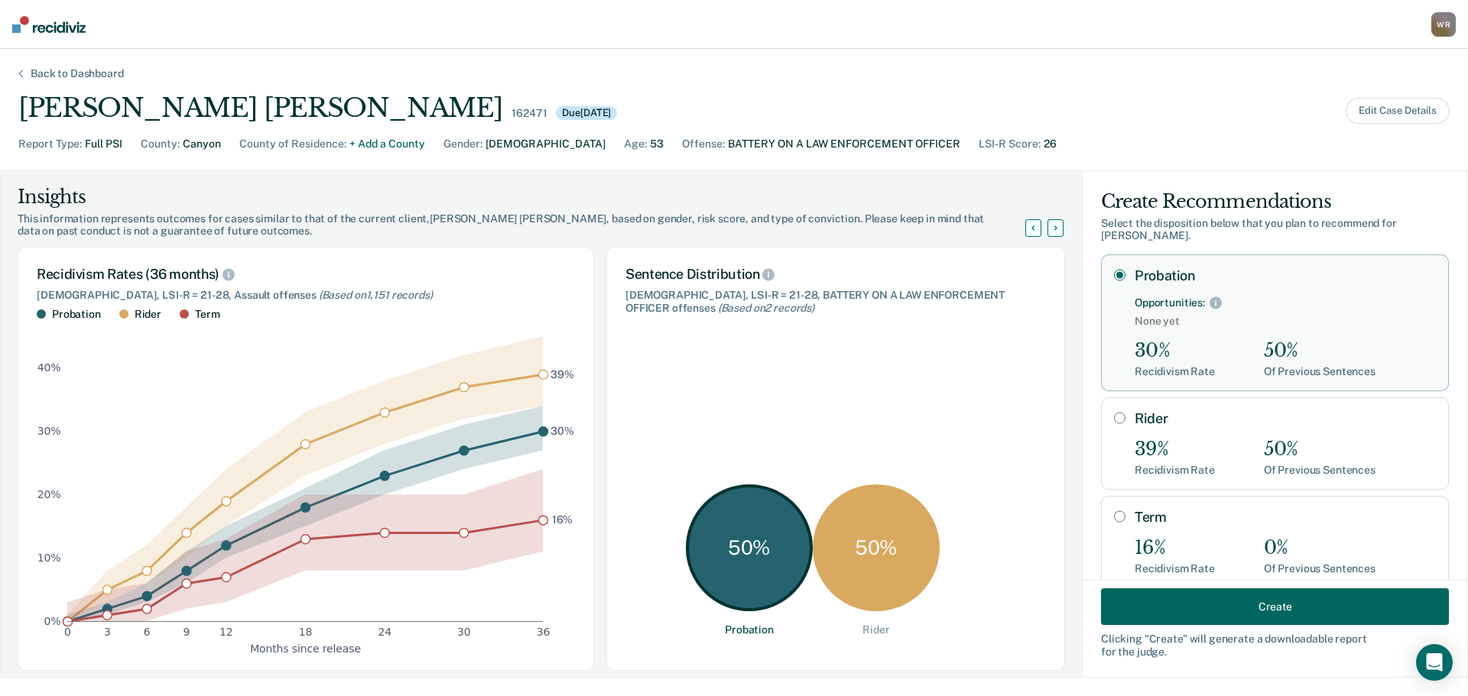
click at [1287, 610] on button "Create" at bounding box center [1275, 607] width 348 height 37
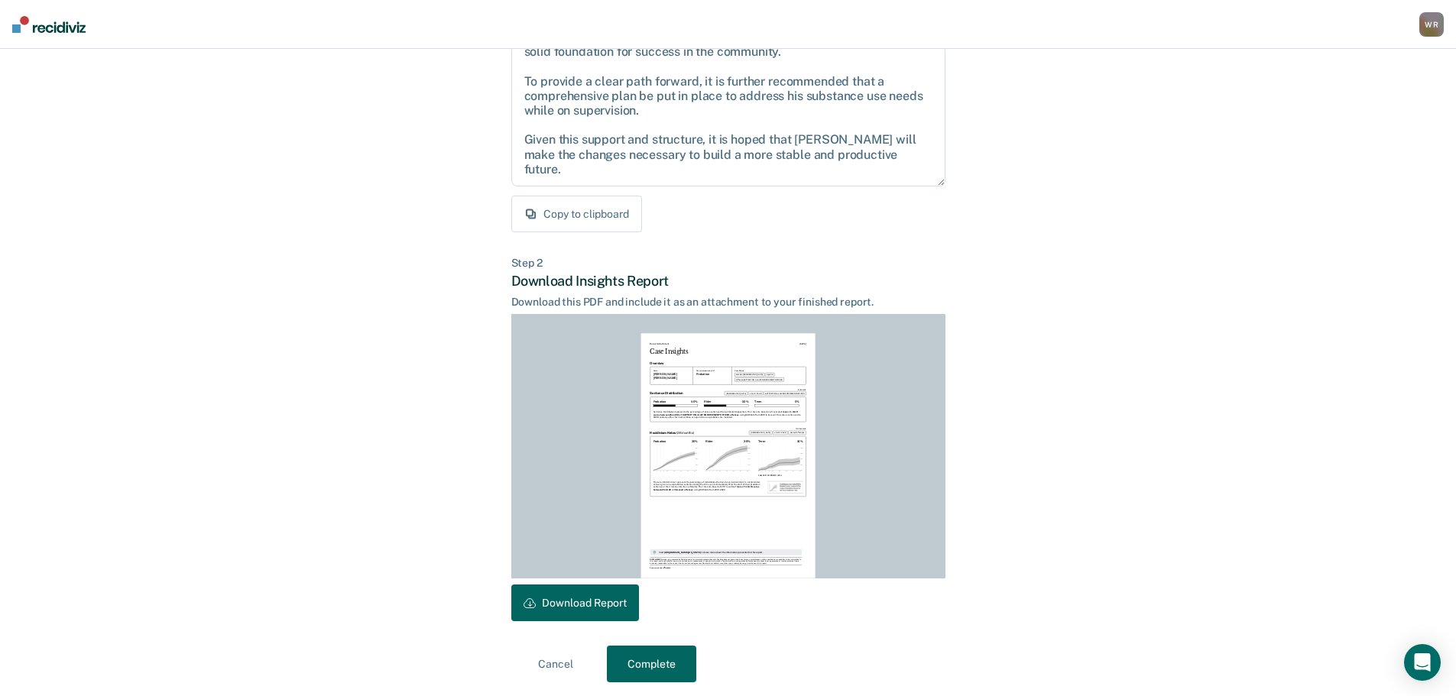
scroll to position [175, 0]
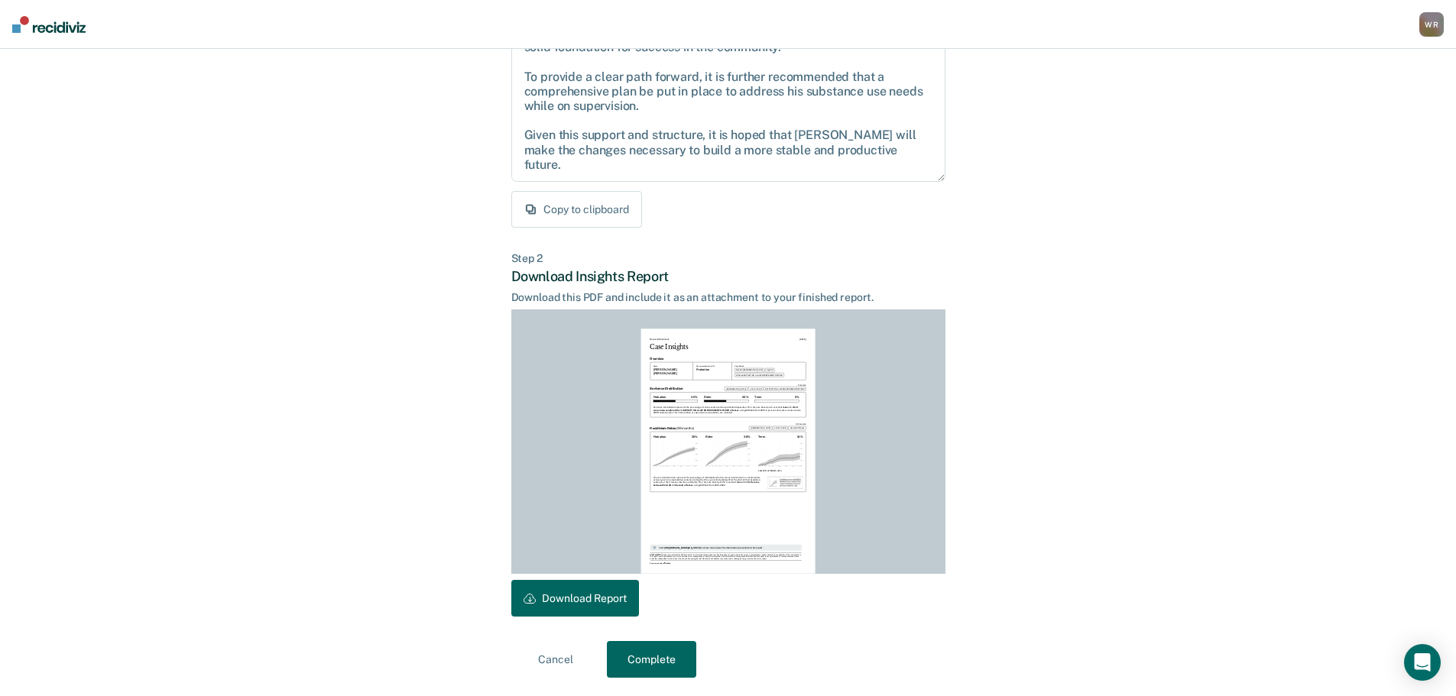
drag, startPoint x: 597, startPoint y: 589, endPoint x: 614, endPoint y: 547, distance: 46.0
click at [596, 589] on button "Download Report" at bounding box center [575, 598] width 128 height 37
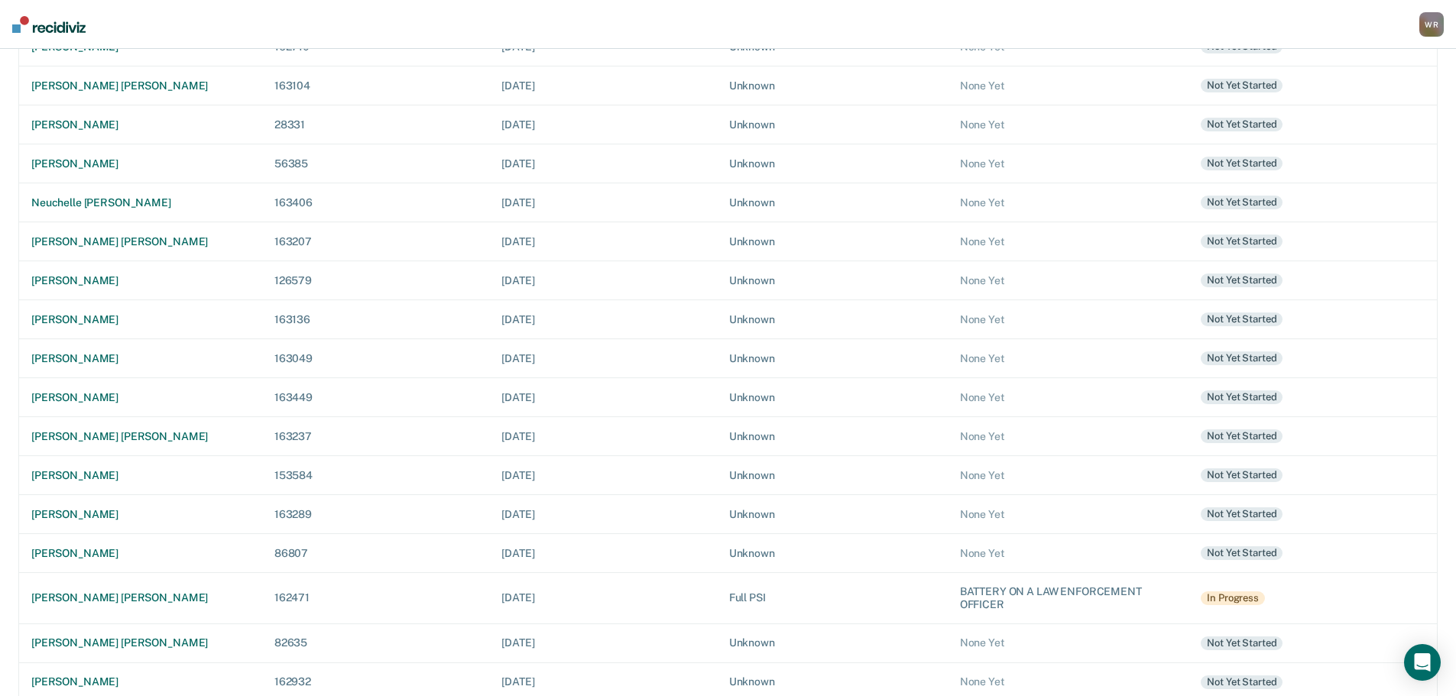
scroll to position [284, 0]
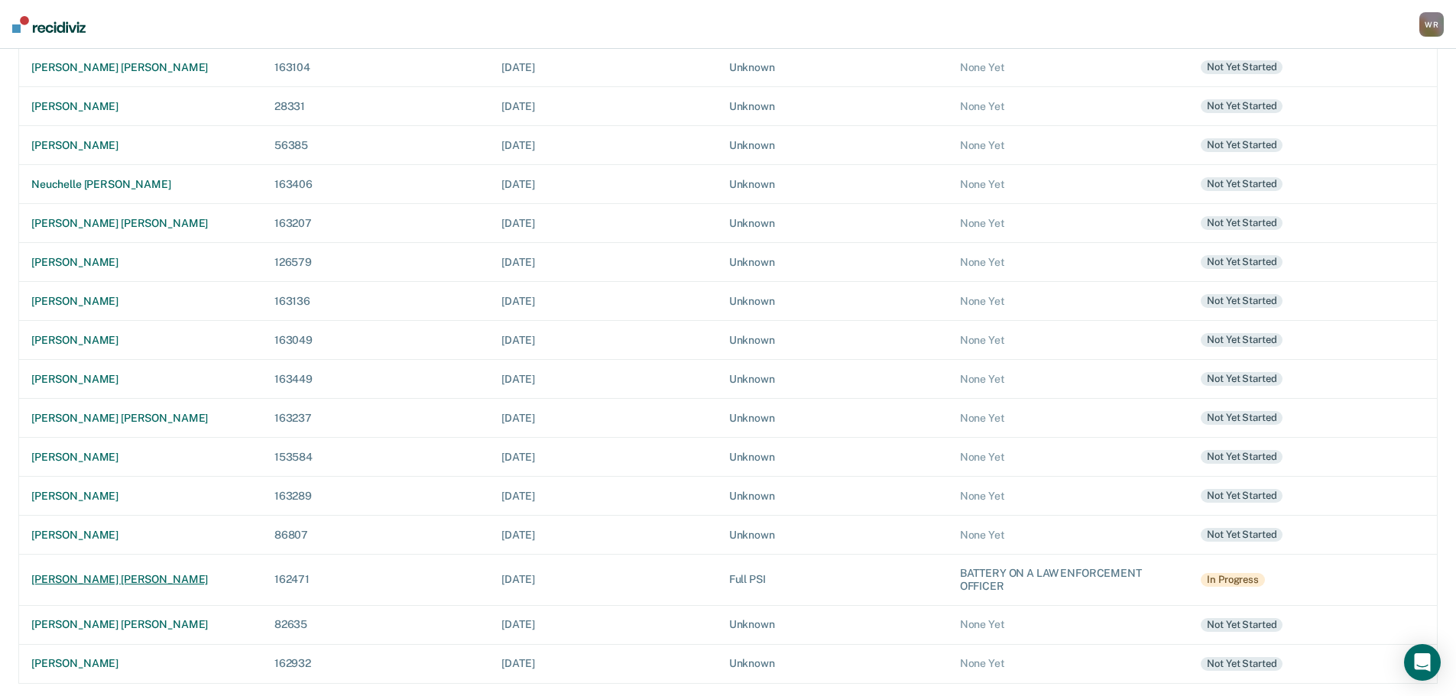
click at [125, 582] on div "[PERSON_NAME] [PERSON_NAME]" at bounding box center [140, 579] width 219 height 13
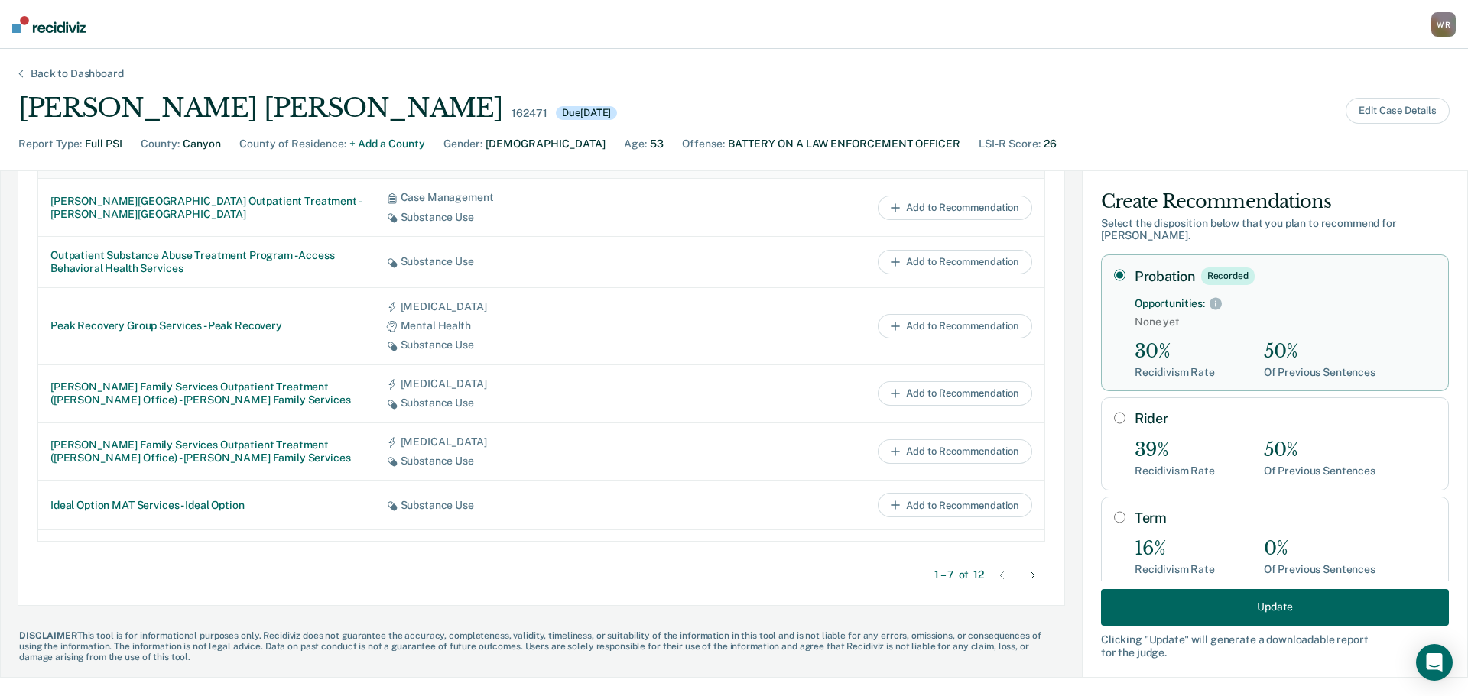
click at [1222, 608] on button "Update" at bounding box center [1275, 607] width 348 height 37
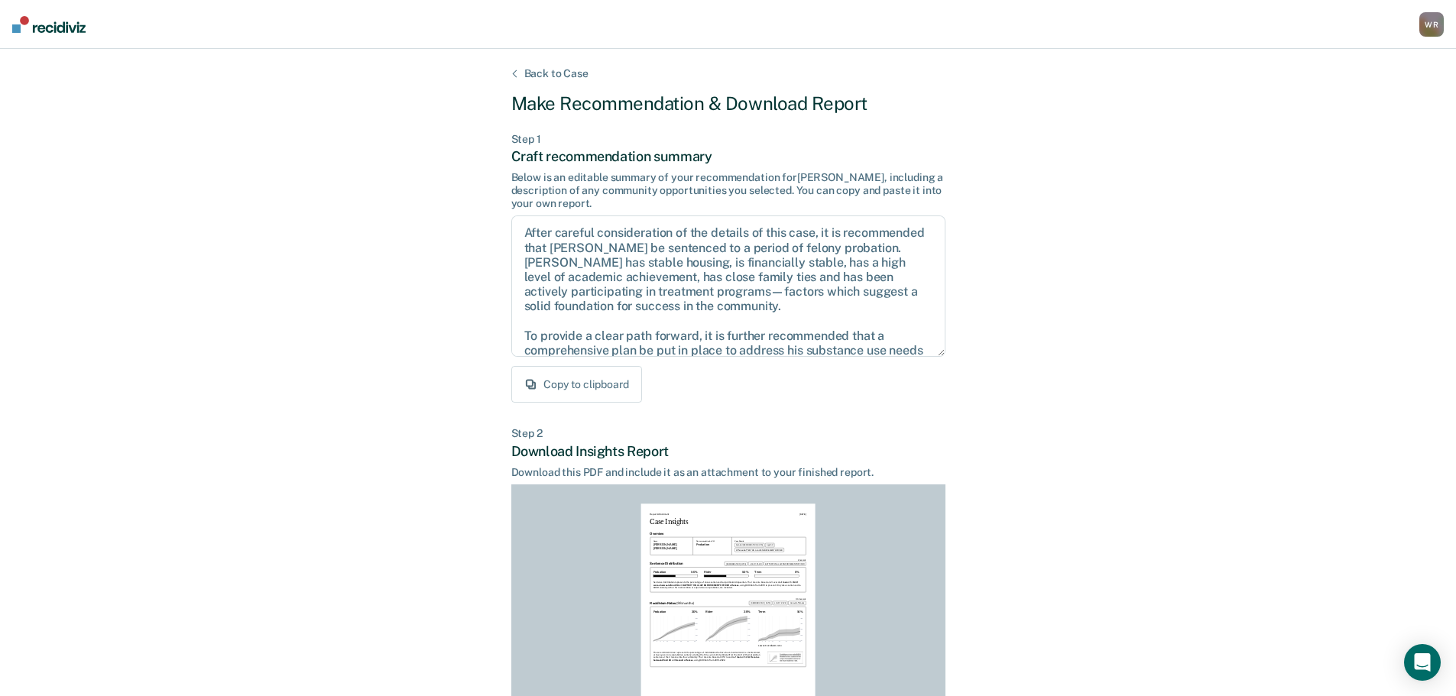
scroll to position [175, 0]
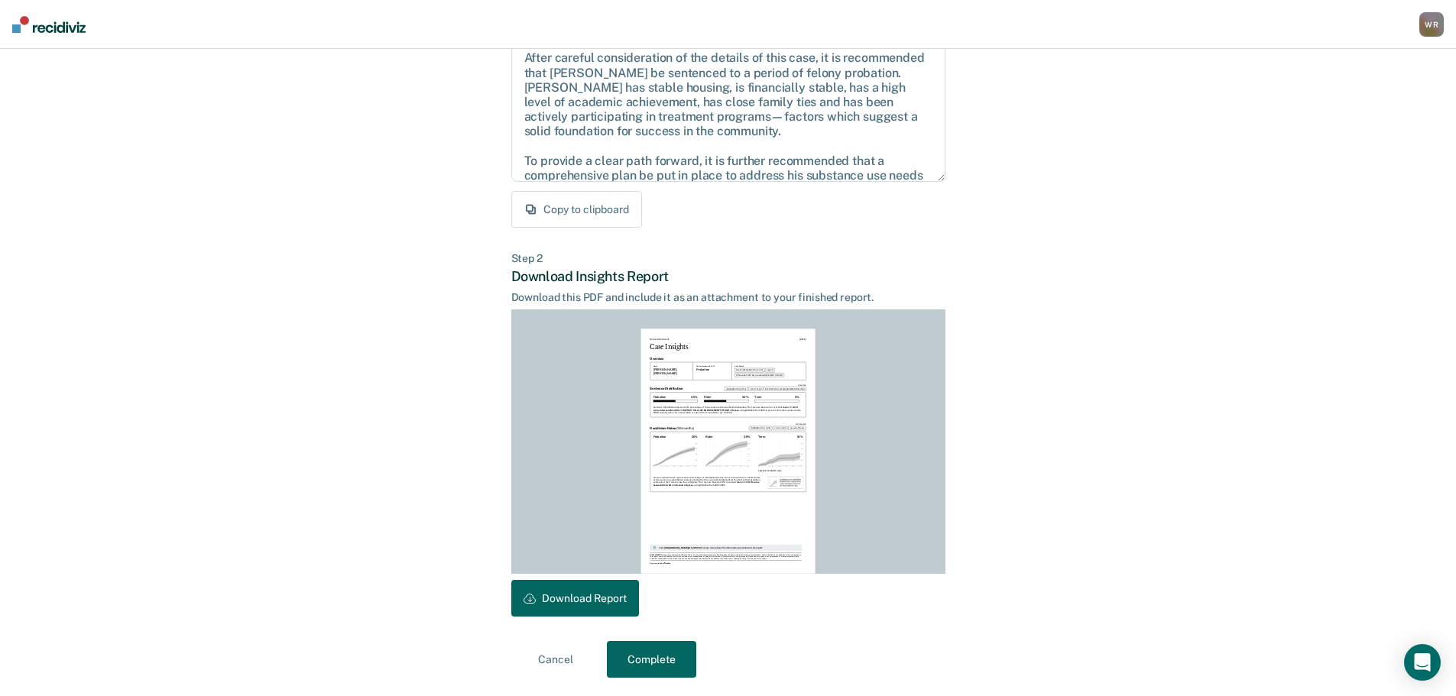
click at [670, 654] on button "Complete" at bounding box center [651, 659] width 89 height 37
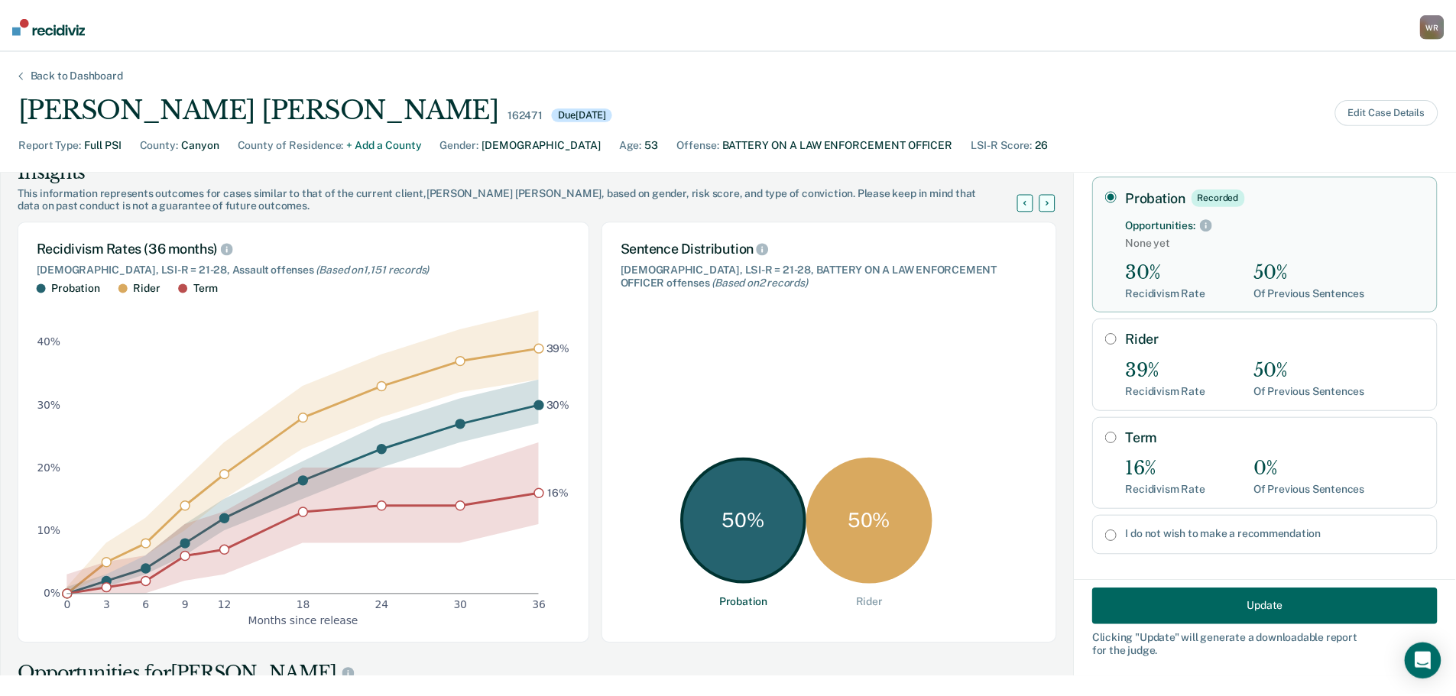
scroll to position [0, 0]
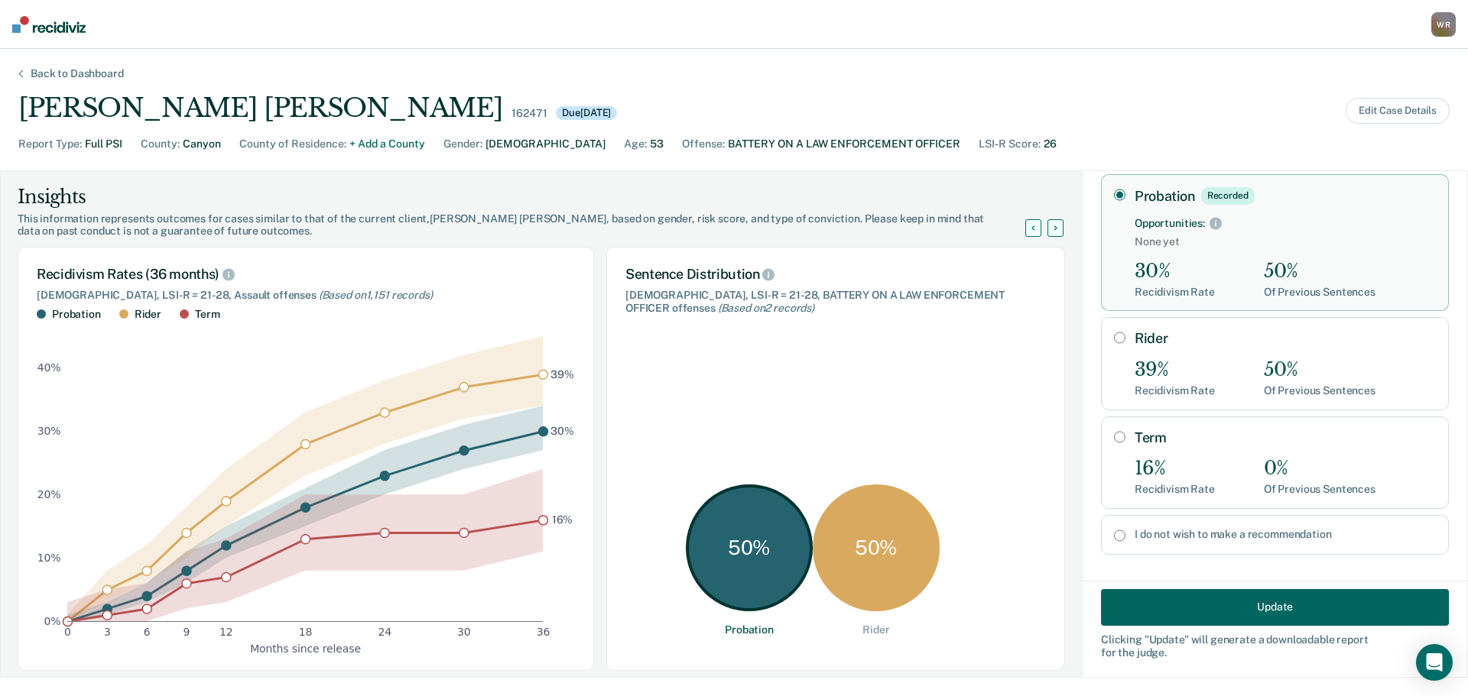
click at [1244, 600] on button "Update" at bounding box center [1275, 607] width 348 height 37
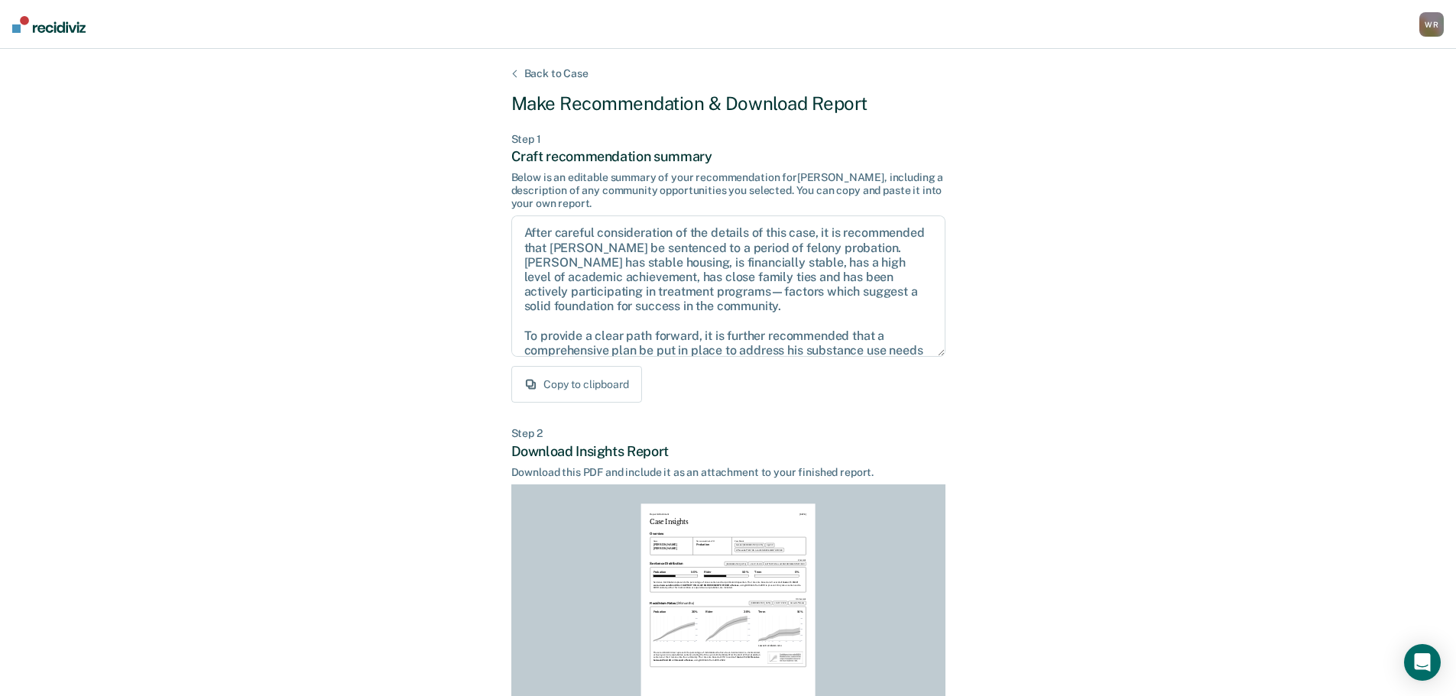
scroll to position [175, 0]
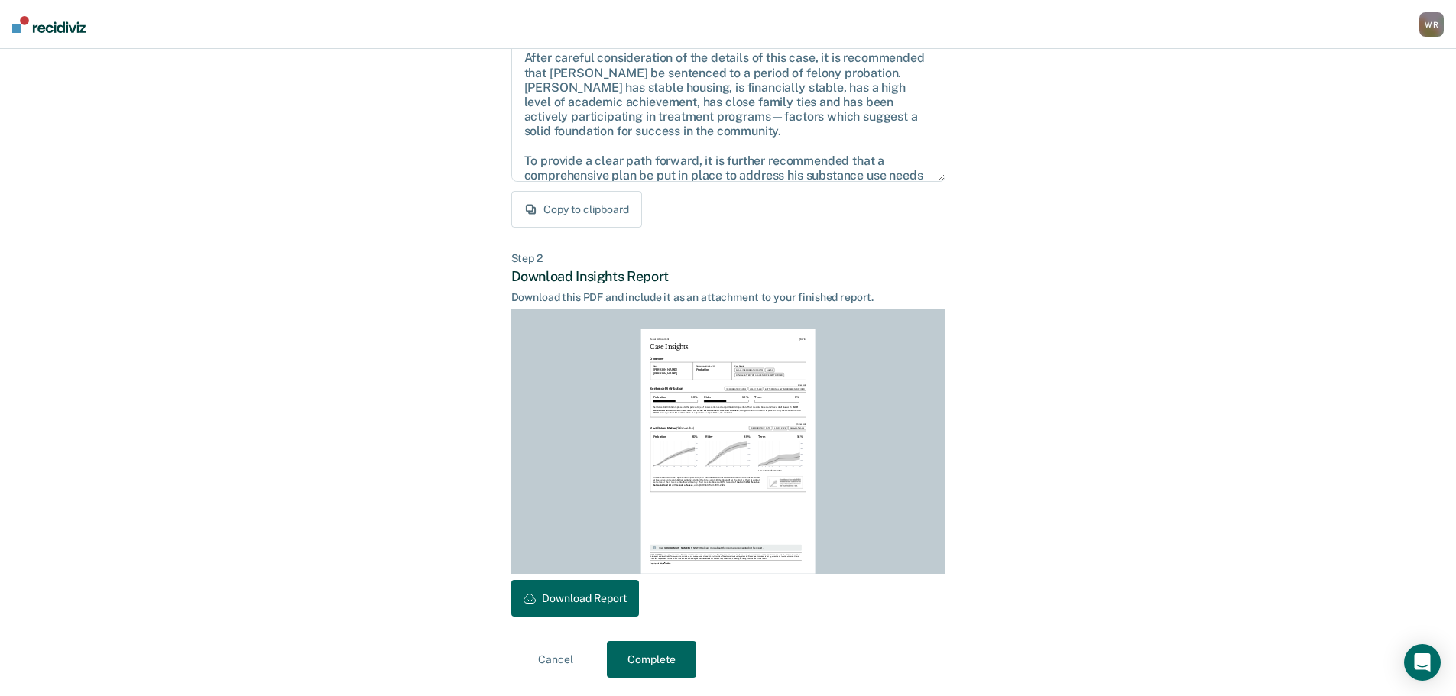
click at [665, 665] on button "Complete" at bounding box center [651, 659] width 89 height 37
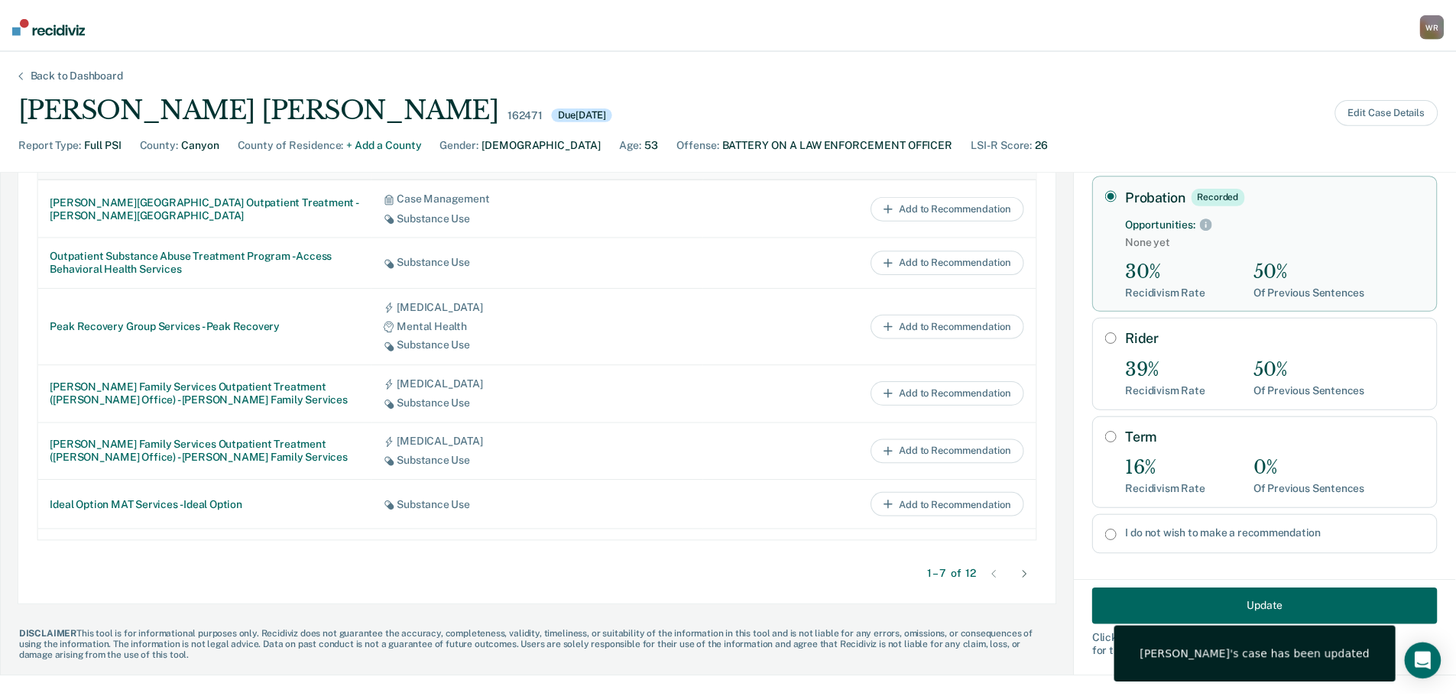
scroll to position [79, 0]
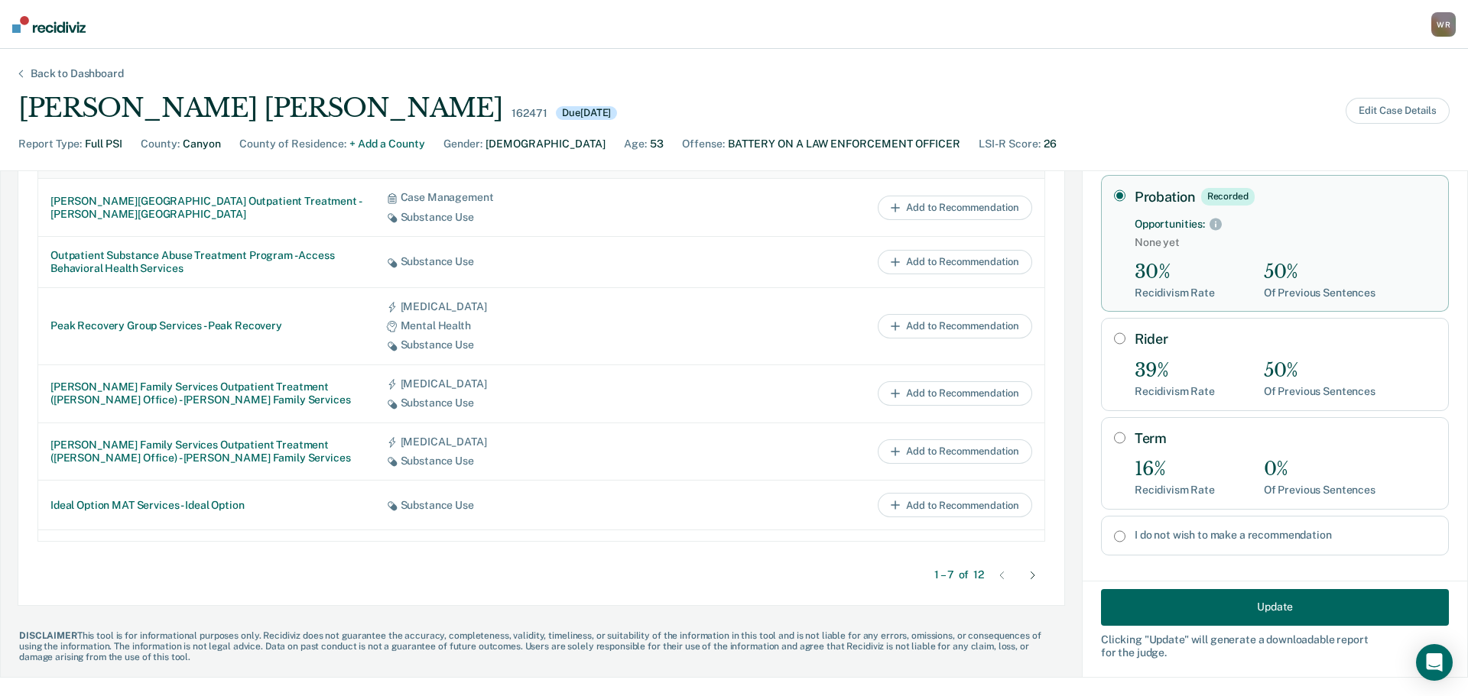
click at [79, 69] on div "Back to Dashboard" at bounding box center [77, 73] width 130 height 13
